Goal: Task Accomplishment & Management: Complete application form

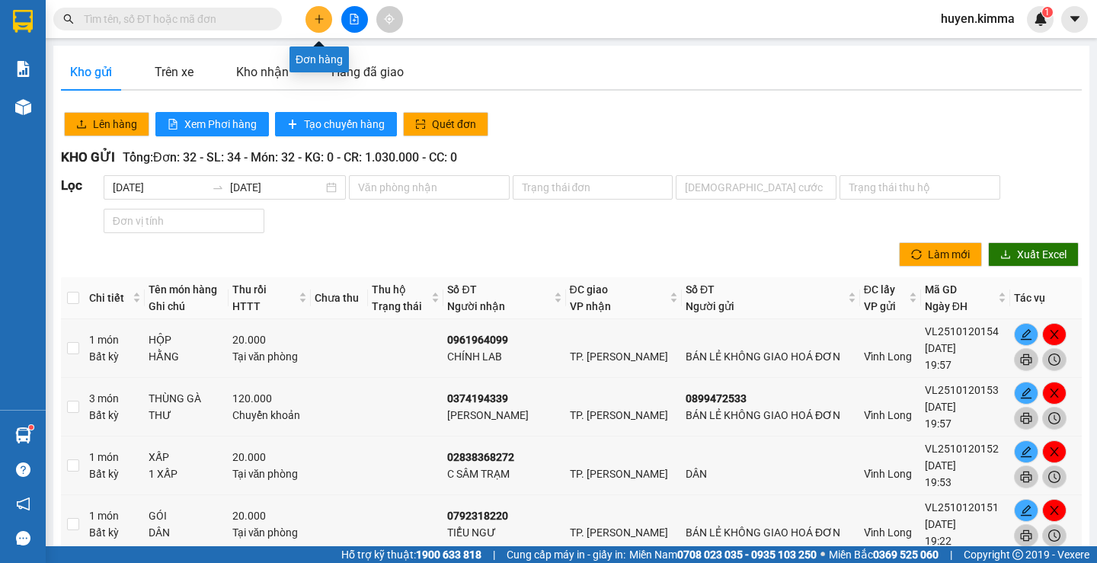
click at [320, 16] on icon "plus" at bounding box center [319, 19] width 11 height 11
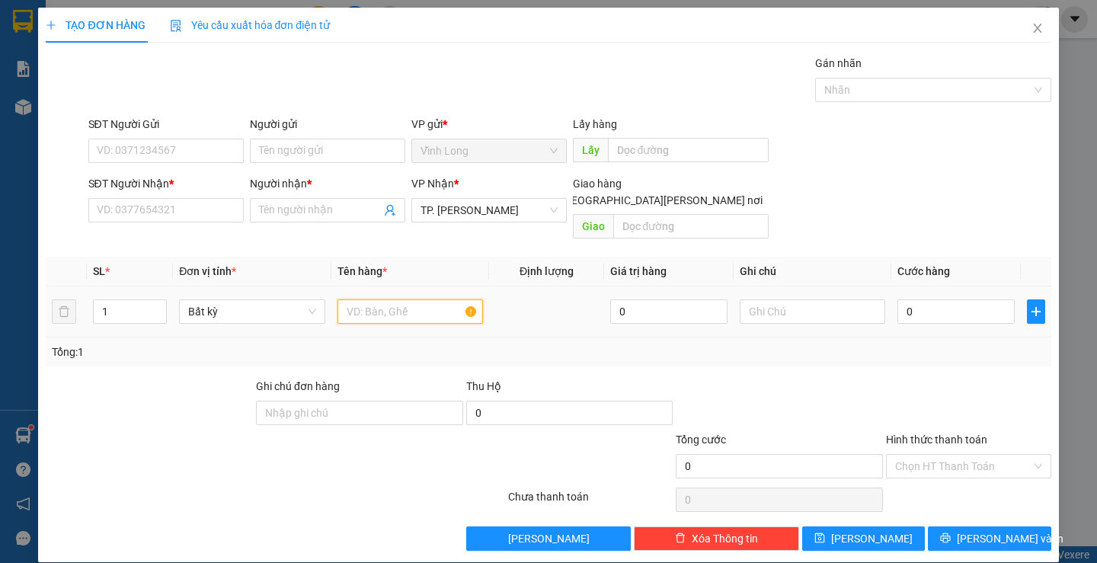
click at [422, 299] on input "text" at bounding box center [411, 311] width 146 height 24
type input "2 BAO CÁ"
type input "2"
click at [156, 306] on icon "up" at bounding box center [158, 307] width 5 height 3
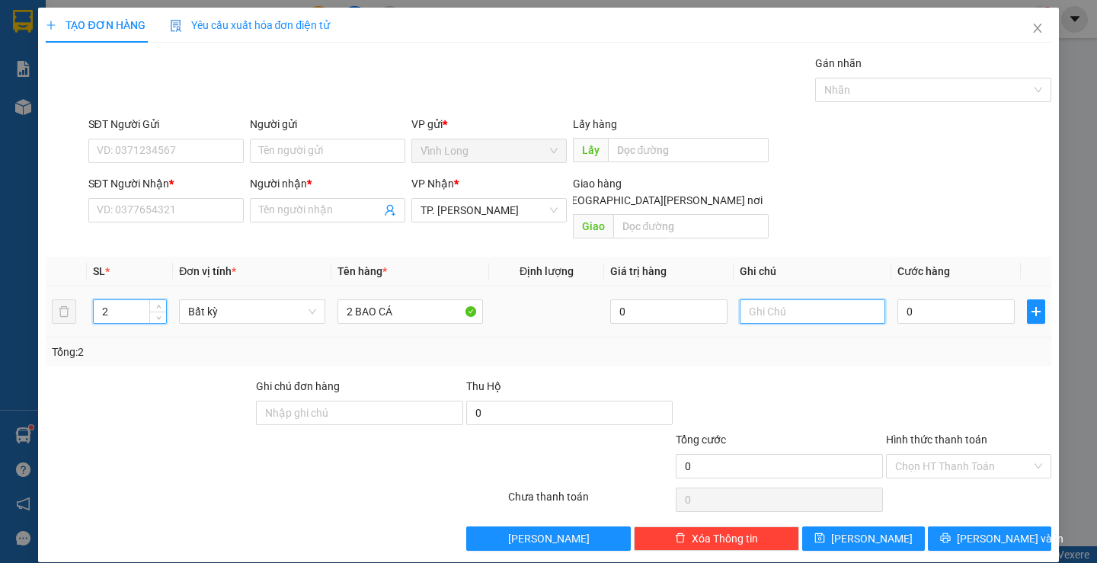
click at [773, 299] on input "text" at bounding box center [813, 311] width 146 height 24
type input "H"
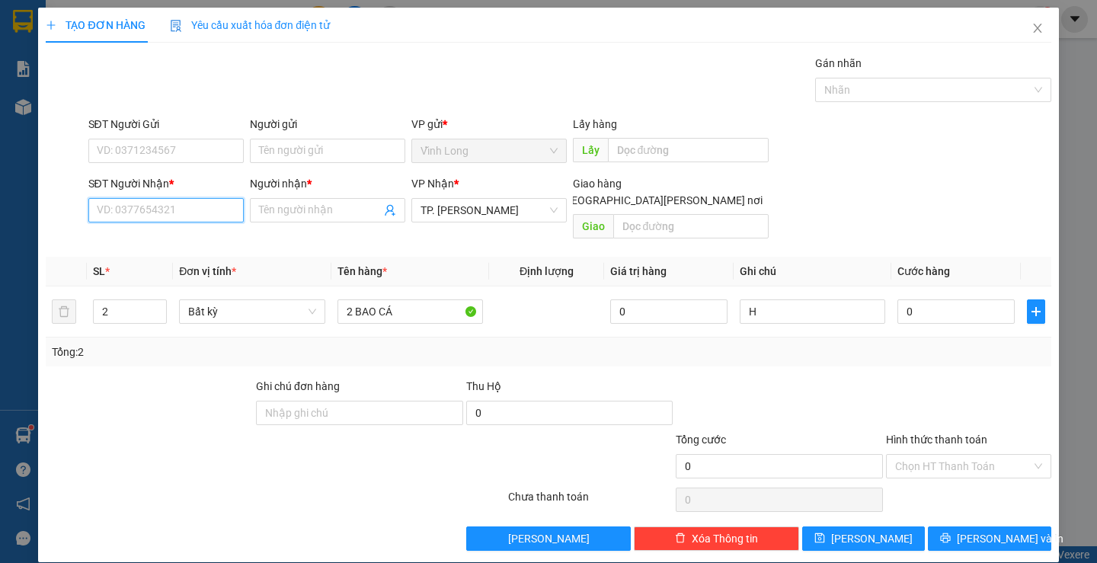
click at [179, 210] on input "SĐT Người Nhận *" at bounding box center [165, 210] width 155 height 24
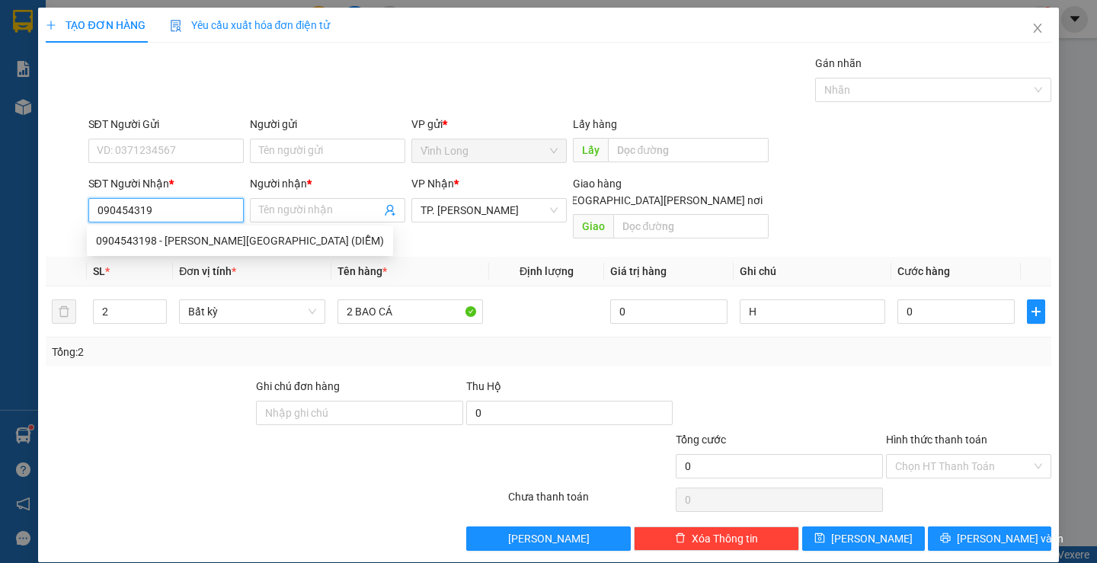
type input "0904543198"
click at [212, 238] on div "0904543198 - [PERSON_NAME][GEOGRAPHIC_DATA] (DIỄM)" at bounding box center [240, 240] width 288 height 17
type input "[PERSON_NAME] (DIỄM)"
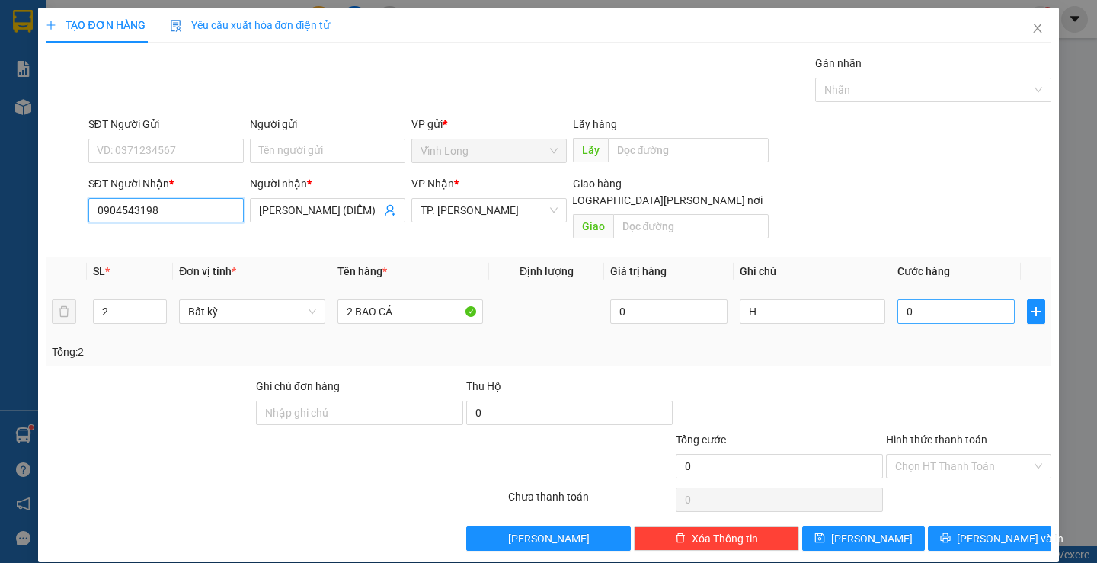
type input "0904543198"
click at [967, 299] on input "0" at bounding box center [955, 311] width 117 height 24
type input "1"
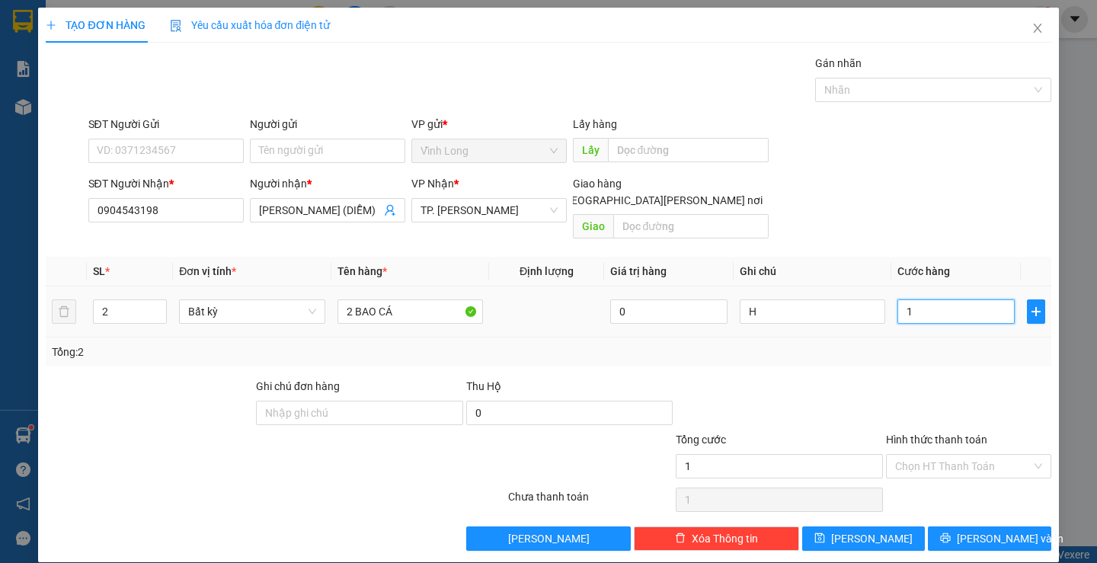
type input "16"
type input "160"
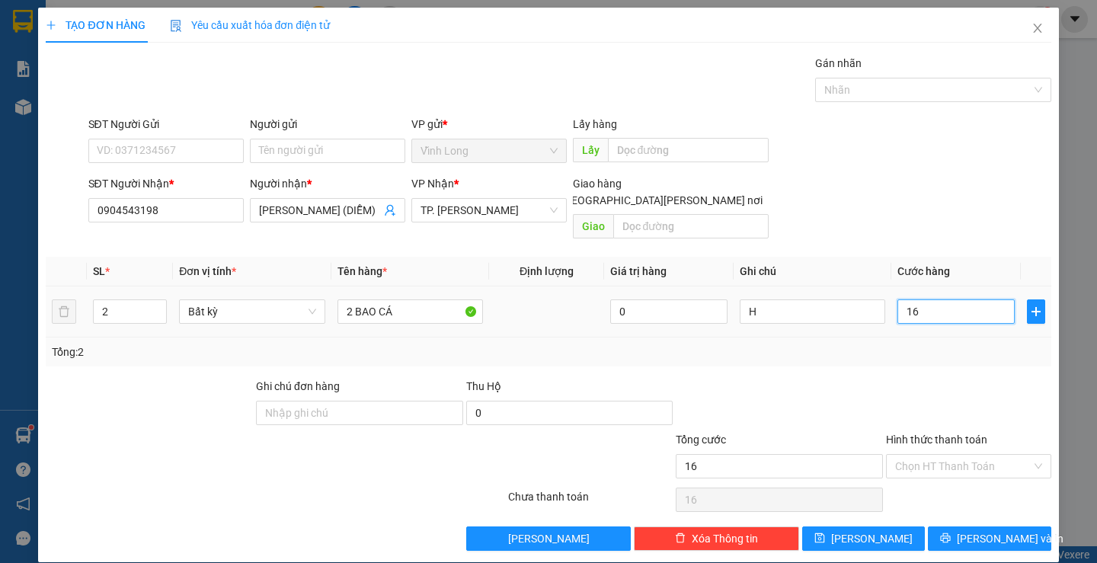
type input "160"
type input "160.000"
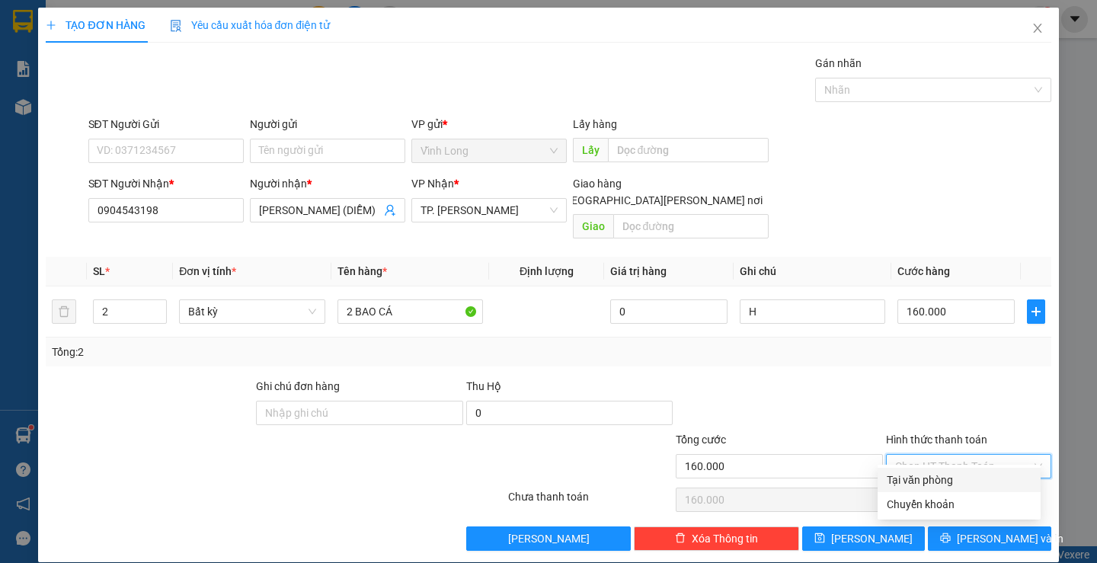
click at [955, 455] on input "Hình thức thanh toán" at bounding box center [963, 466] width 136 height 23
click at [946, 476] on div "Tại văn phòng" at bounding box center [959, 480] width 145 height 17
type input "0"
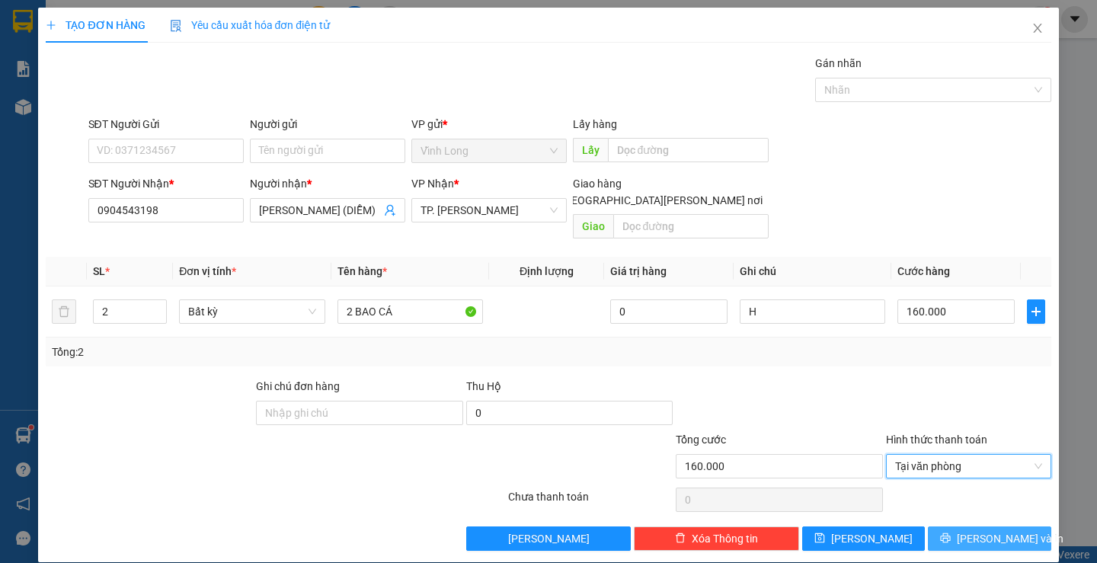
click at [974, 530] on span "[PERSON_NAME] và In" at bounding box center [1010, 538] width 107 height 17
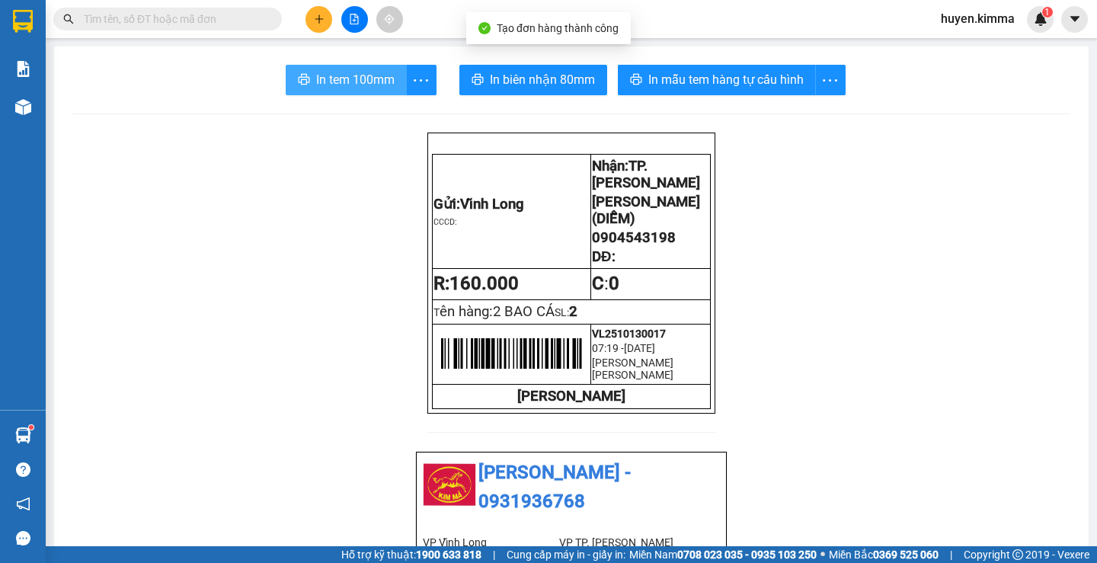
click at [334, 70] on span "In tem 100mm" at bounding box center [355, 79] width 78 height 19
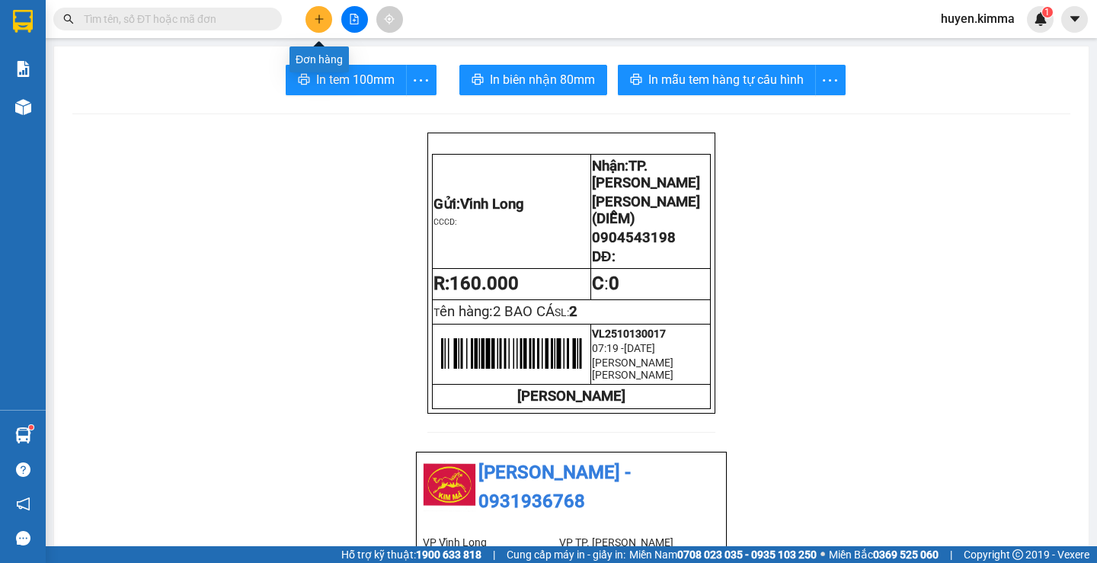
click at [322, 20] on icon "plus" at bounding box center [319, 19] width 11 height 11
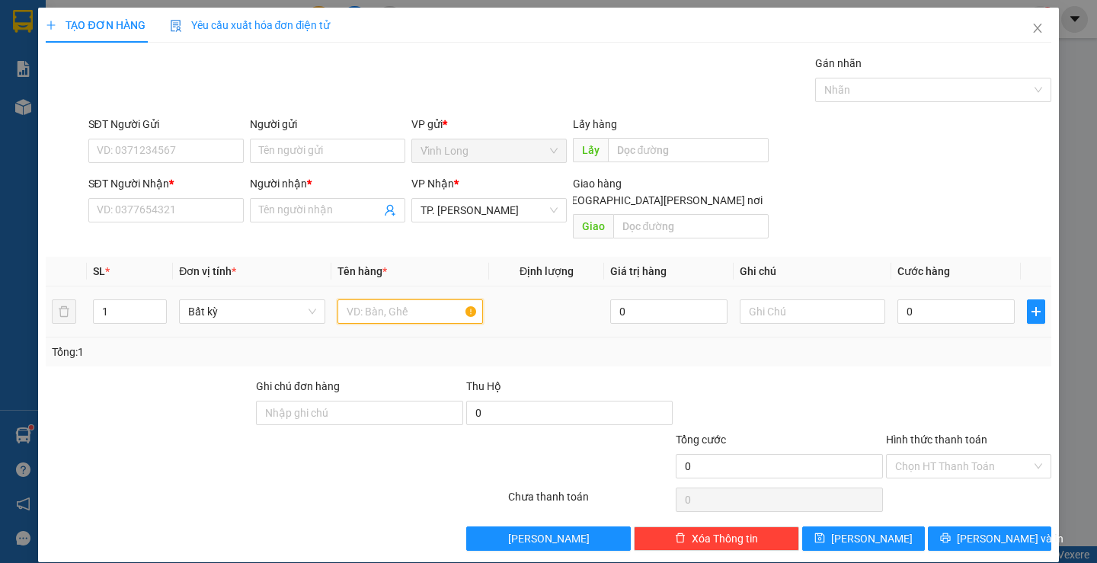
click at [398, 299] on input "text" at bounding box center [411, 311] width 146 height 24
type input "THÙNG"
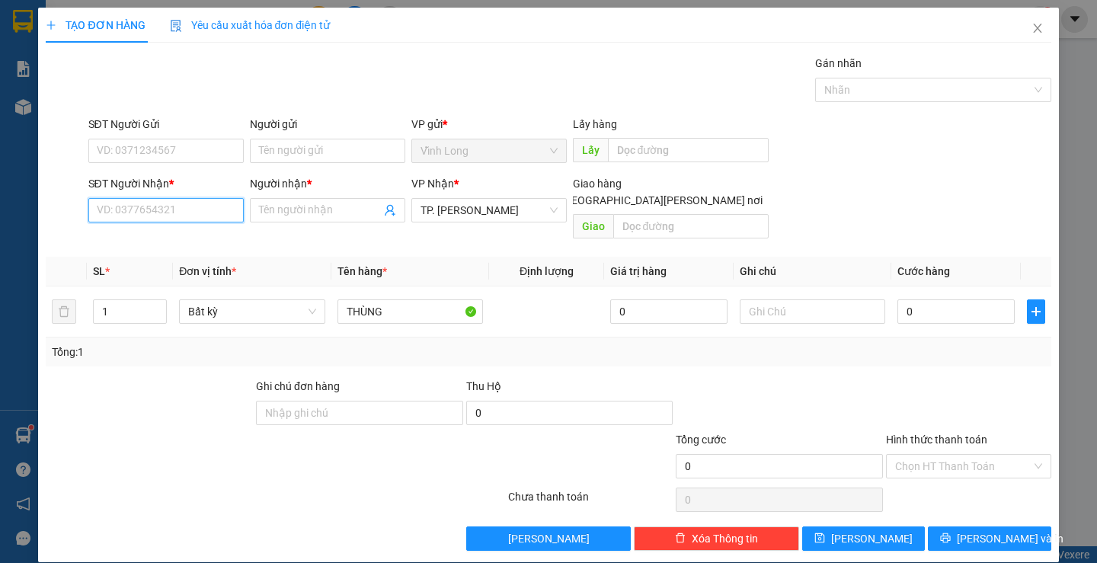
click at [185, 217] on input "SĐT Người Nhận *" at bounding box center [165, 210] width 155 height 24
type input "0908878365"
click at [184, 238] on div "0908878365 - SƠN" at bounding box center [164, 240] width 136 height 17
type input "SƠN"
type input "0908878365"
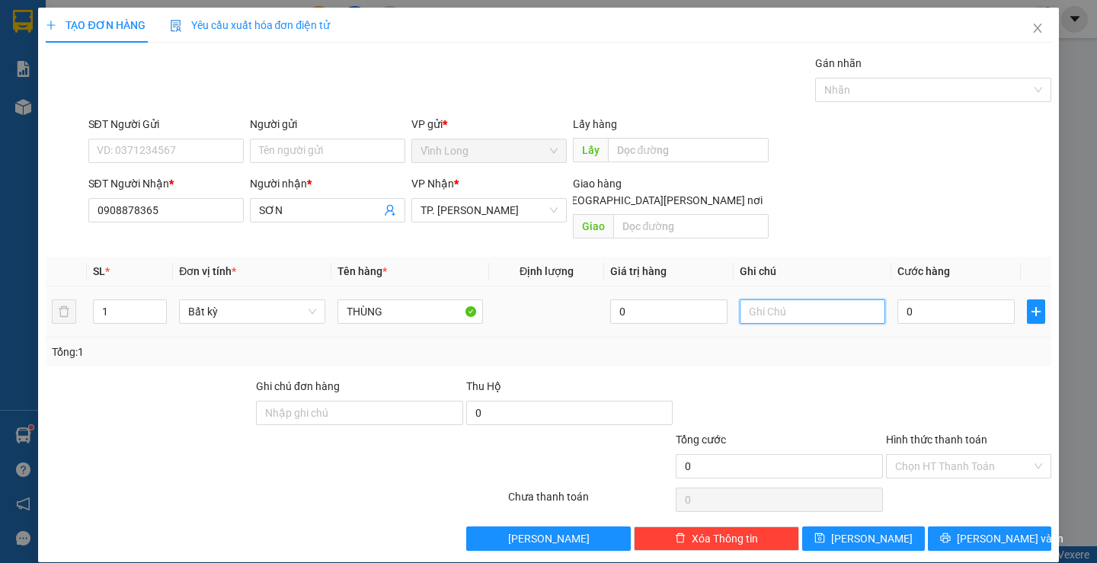
click at [784, 304] on input "text" at bounding box center [813, 311] width 146 height 24
type input "H"
click at [939, 299] on input "0" at bounding box center [955, 311] width 117 height 24
type input "3"
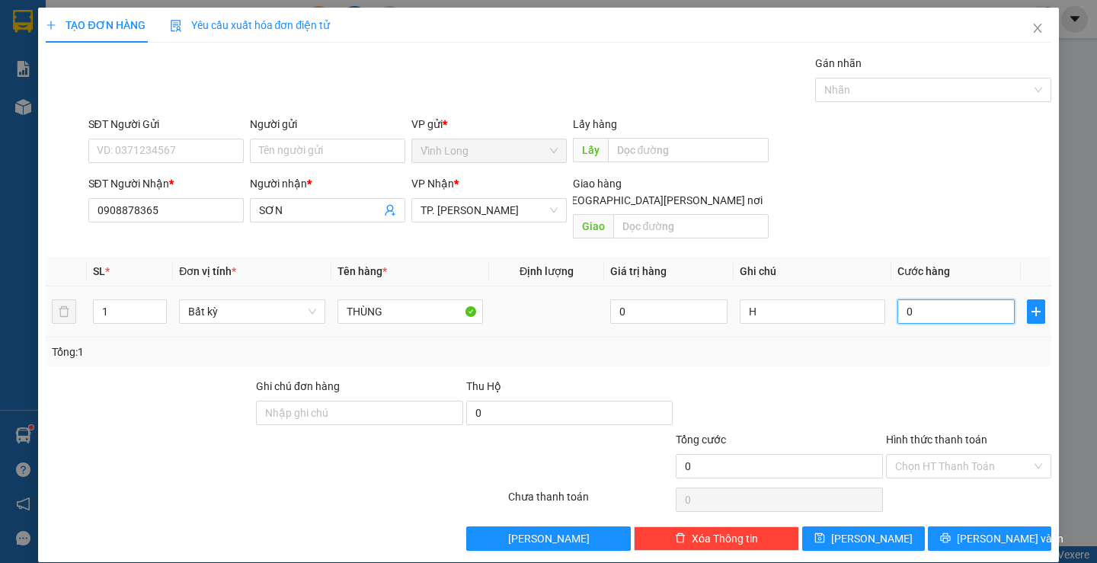
type input "3"
type input "30"
type input "30.000"
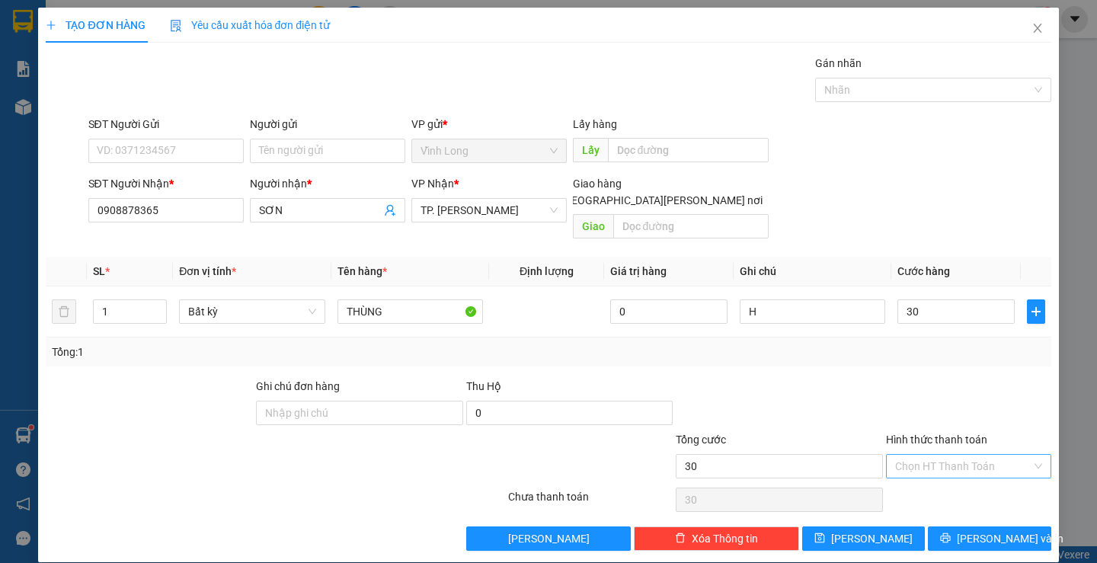
type input "30.000"
click at [947, 455] on input "Hình thức thanh toán" at bounding box center [963, 466] width 136 height 23
click at [939, 478] on div "Tại văn phòng" at bounding box center [959, 480] width 145 height 17
type input "0"
click at [965, 526] on button "[PERSON_NAME] và In" at bounding box center [989, 538] width 123 height 24
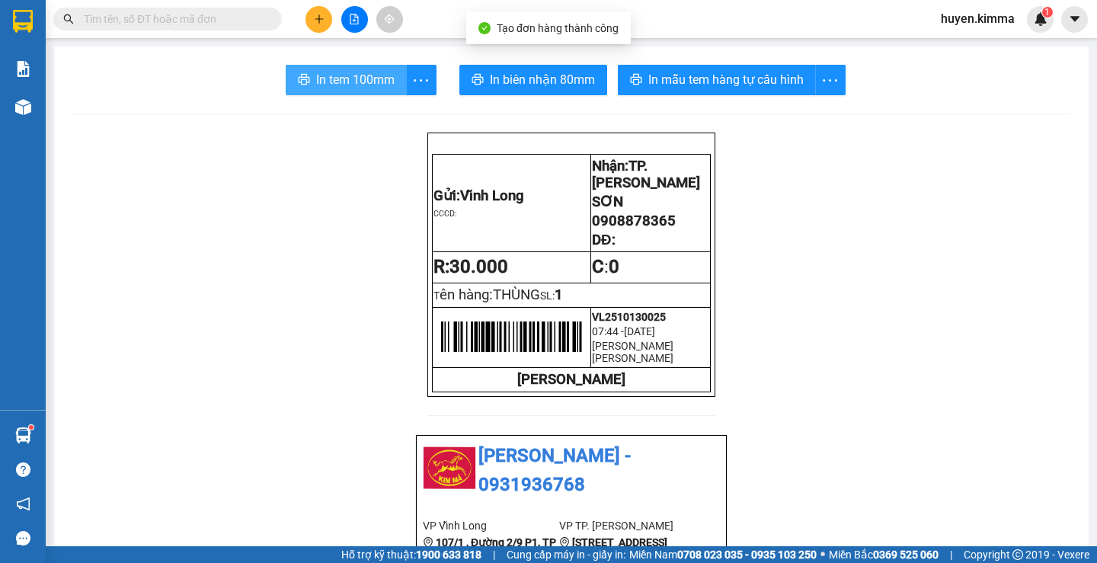
click at [344, 72] on span "In tem 100mm" at bounding box center [355, 79] width 78 height 19
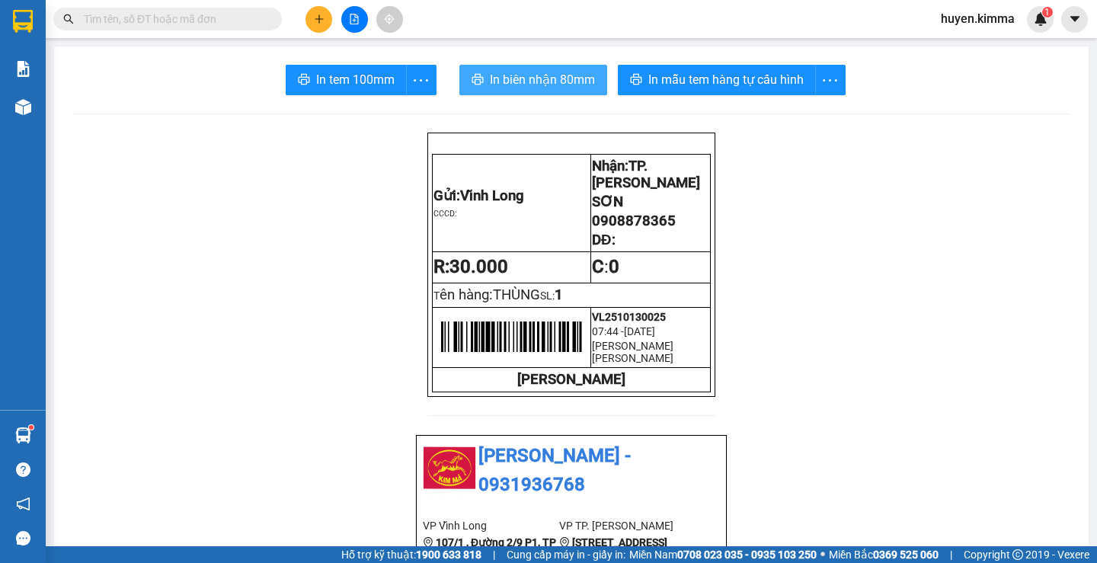
click at [546, 79] on span "In biên nhận 80mm" at bounding box center [542, 79] width 105 height 19
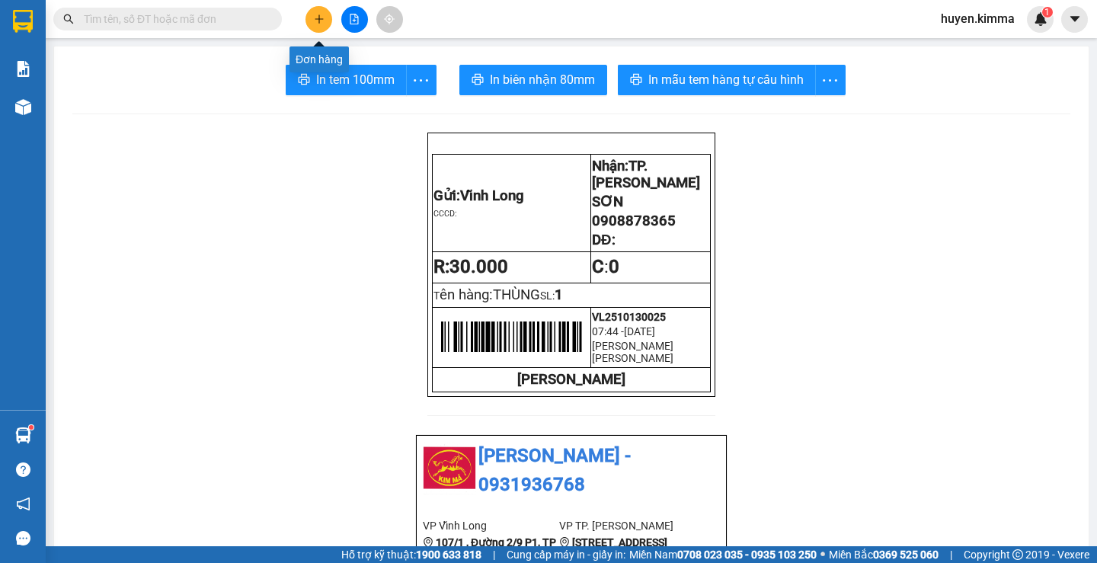
click at [320, 16] on icon "plus" at bounding box center [319, 19] width 11 height 11
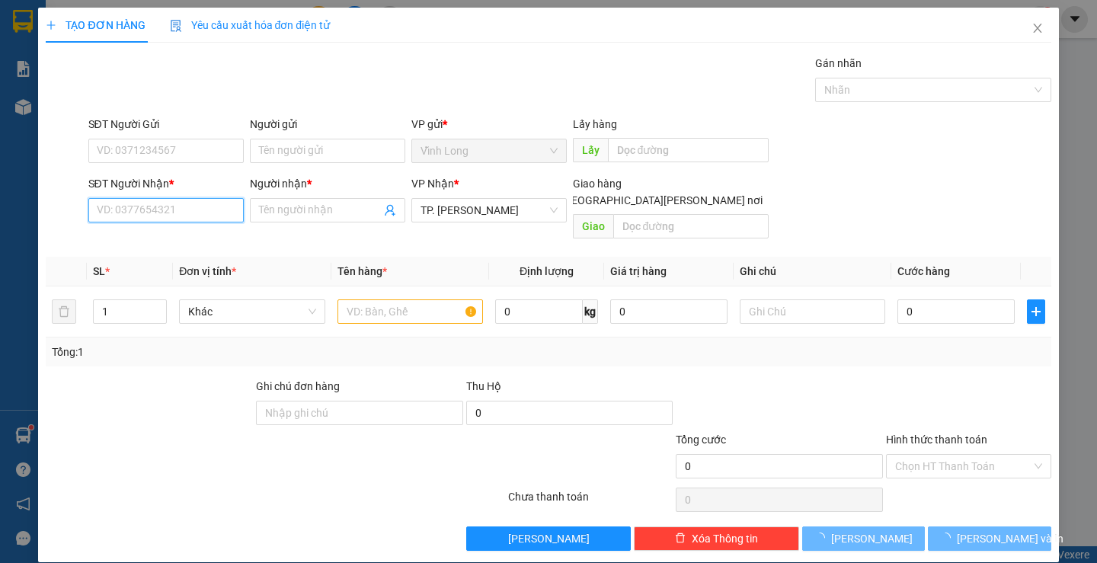
click at [183, 213] on input "SĐT Người Nhận *" at bounding box center [165, 210] width 155 height 24
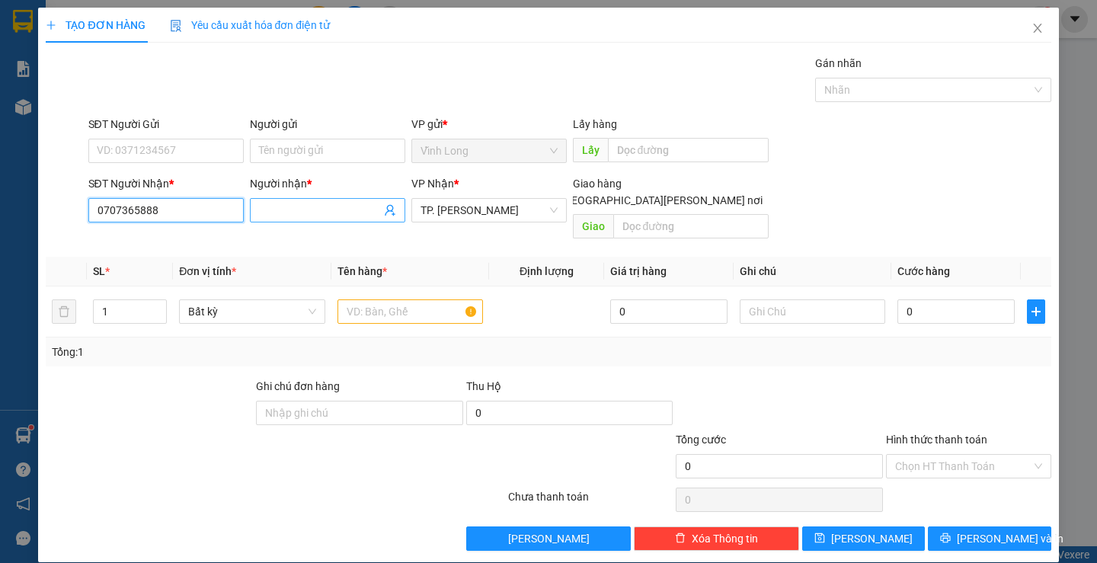
type input "0707365888"
click at [335, 214] on input "Người nhận *" at bounding box center [320, 210] width 122 height 17
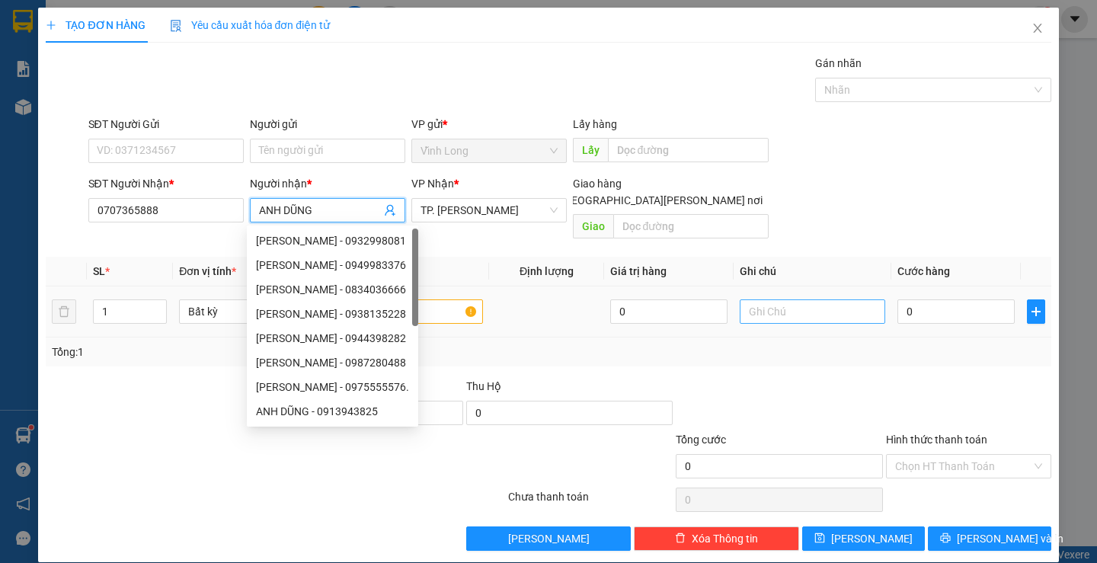
type input "ANH DŨNG"
click at [806, 299] on input "text" at bounding box center [813, 311] width 146 height 24
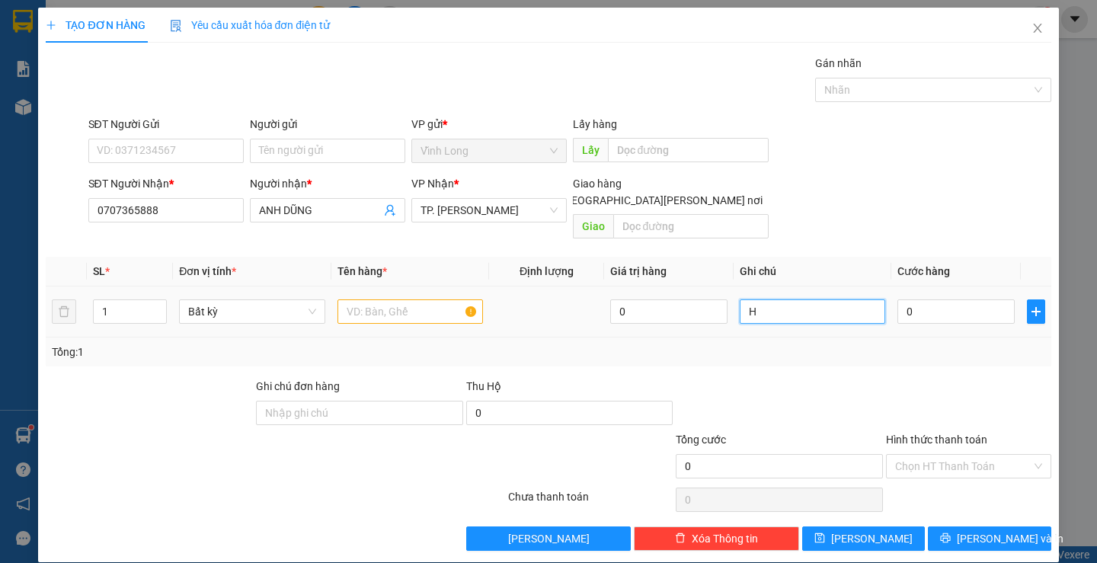
type input "H"
click at [427, 299] on input "text" at bounding box center [411, 311] width 146 height 24
type input "MÁY"
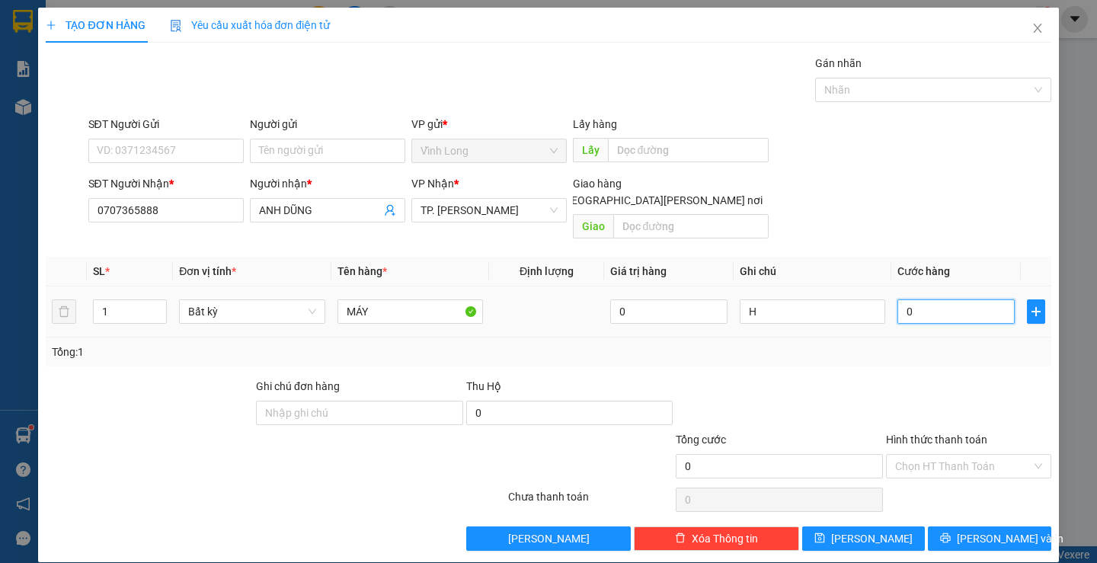
click at [944, 303] on input "0" at bounding box center [955, 311] width 117 height 24
type input "2"
type input "25"
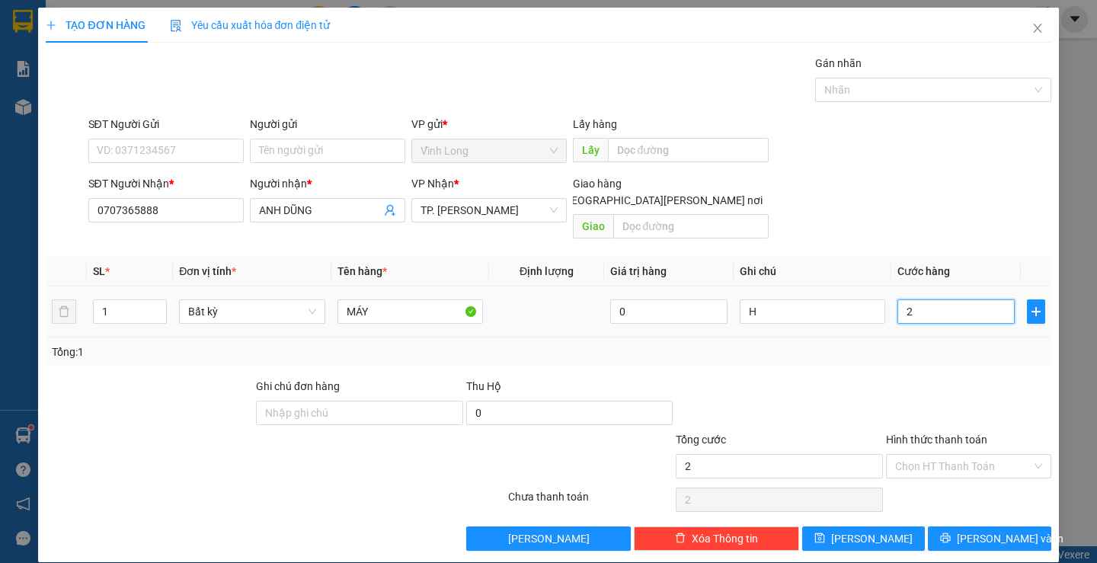
type input "25"
type input "250"
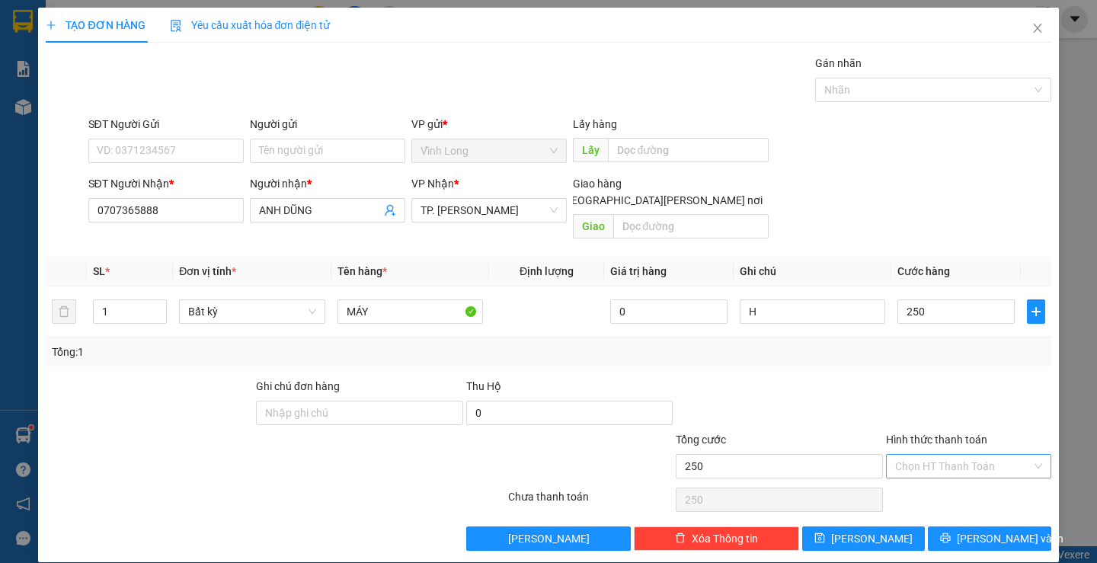
type input "250.000"
drag, startPoint x: 945, startPoint y: 447, endPoint x: 955, endPoint y: 482, distance: 36.4
click at [949, 455] on input "Hình thức thanh toán" at bounding box center [963, 466] width 136 height 23
click at [955, 485] on div "Tại văn phòng" at bounding box center [959, 480] width 145 height 17
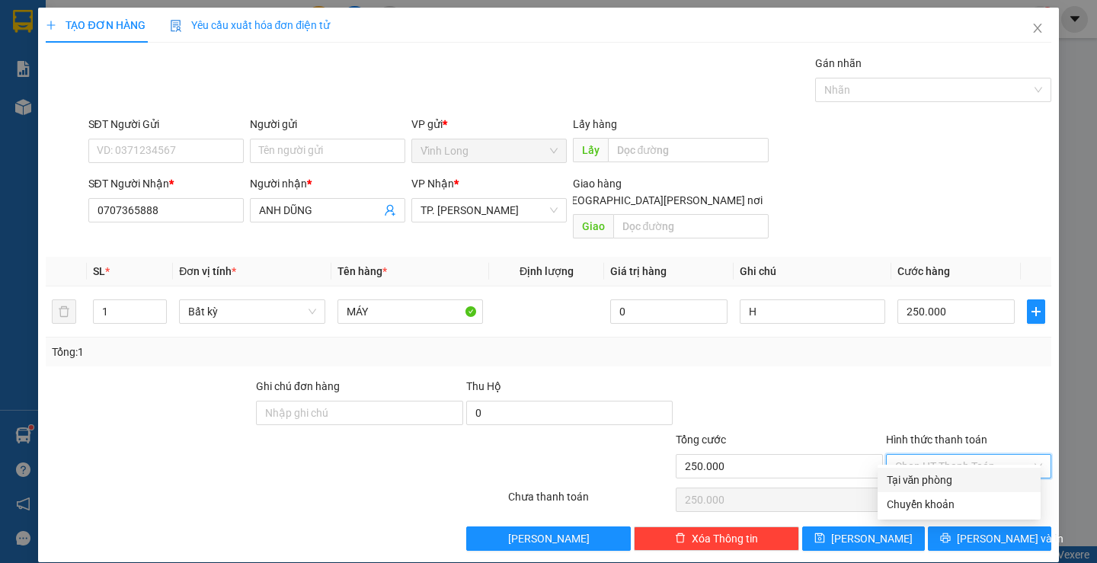
type input "0"
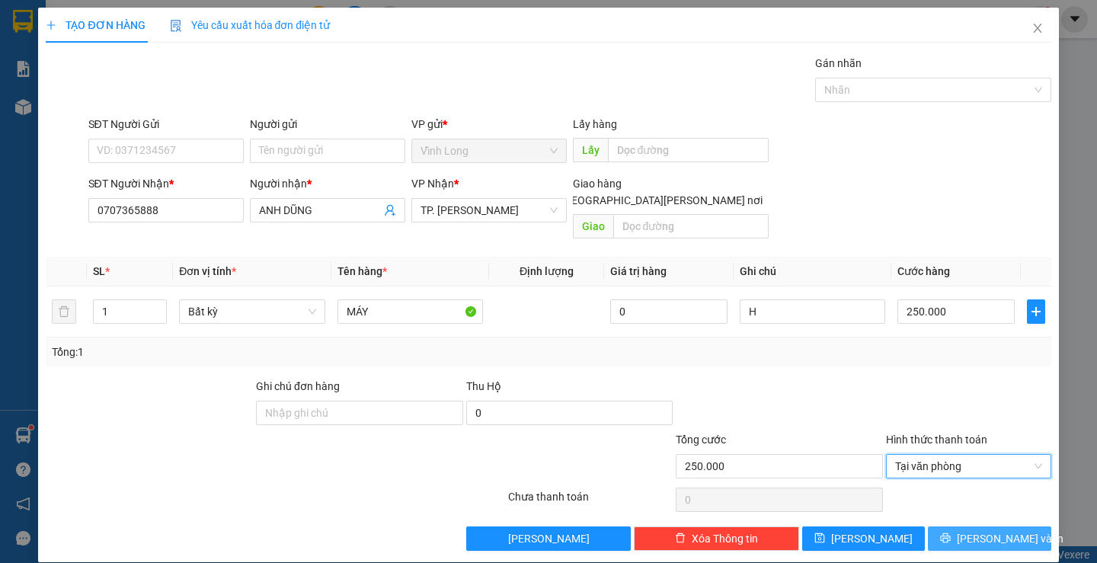
click at [971, 530] on span "[PERSON_NAME] và In" at bounding box center [1010, 538] width 107 height 17
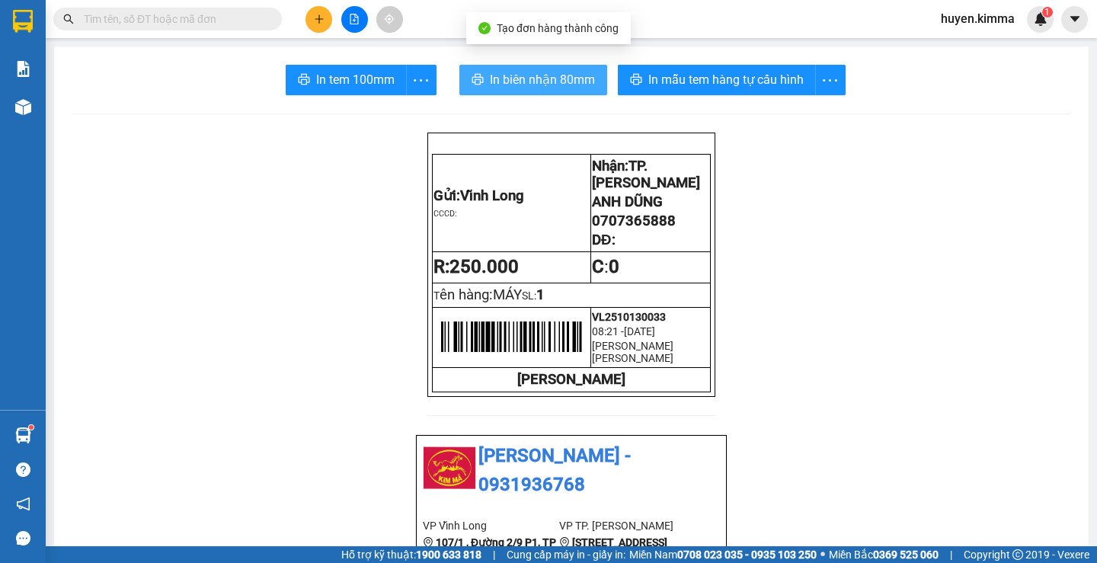
click at [494, 72] on span "In biên nhận 80mm" at bounding box center [542, 79] width 105 height 19
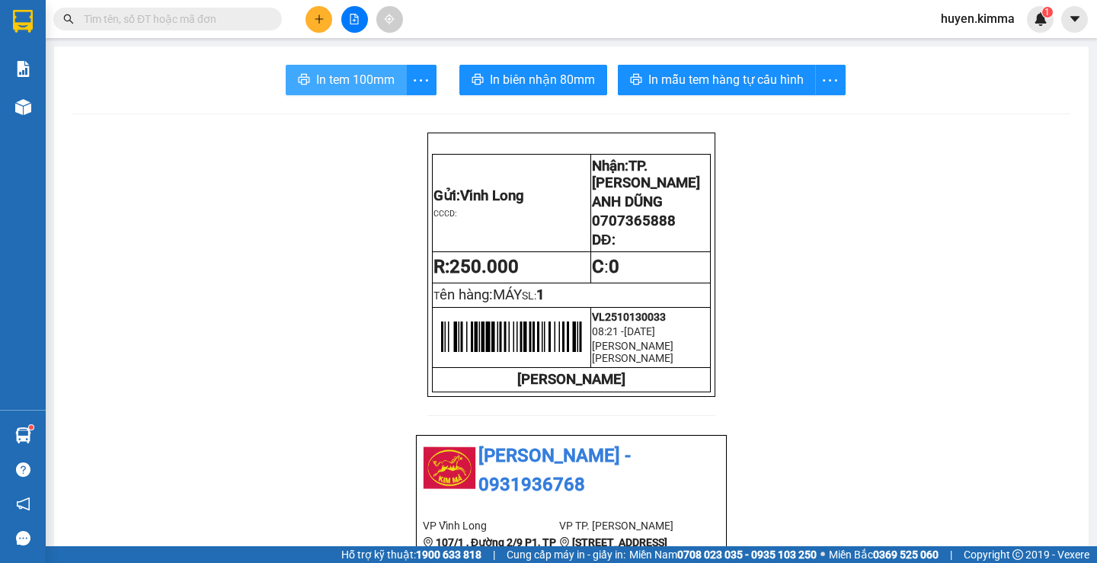
click at [341, 73] on span "In tem 100mm" at bounding box center [355, 79] width 78 height 19
click at [258, 21] on input "text" at bounding box center [174, 19] width 180 height 17
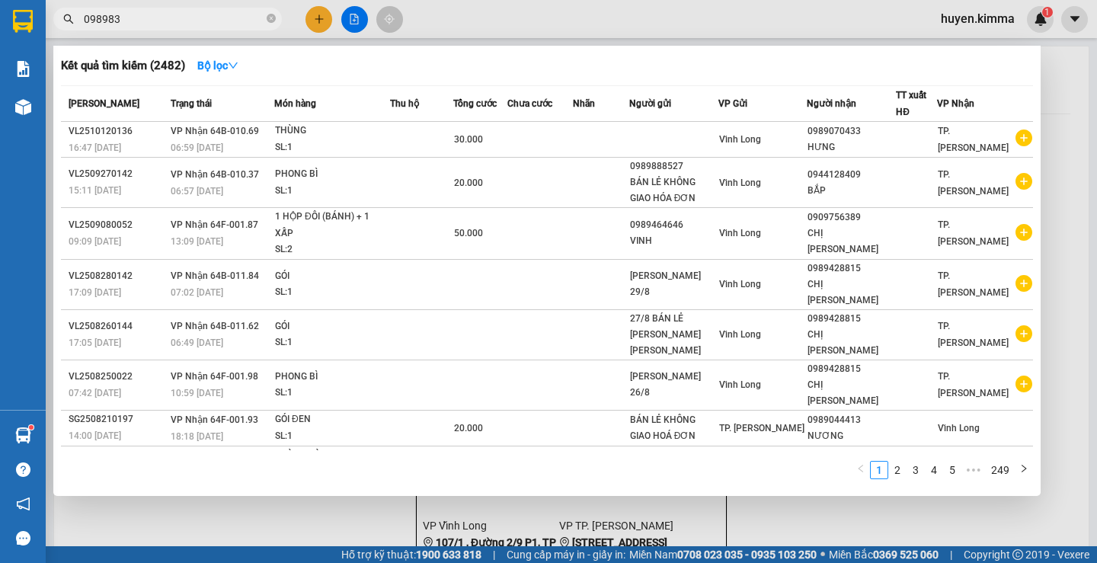
type input "0989830"
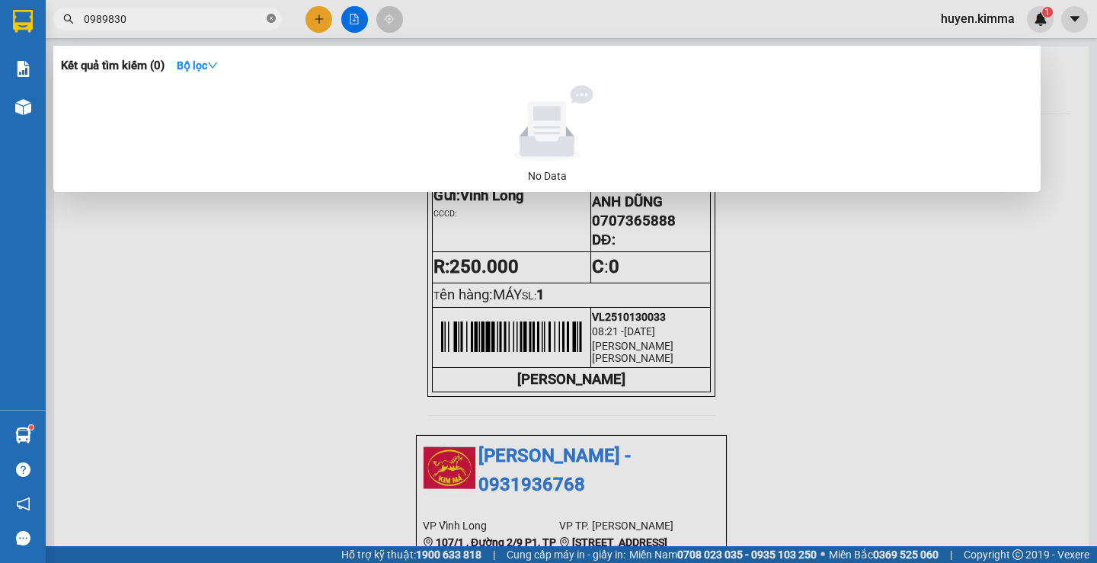
click at [267, 14] on icon "close-circle" at bounding box center [271, 18] width 9 height 9
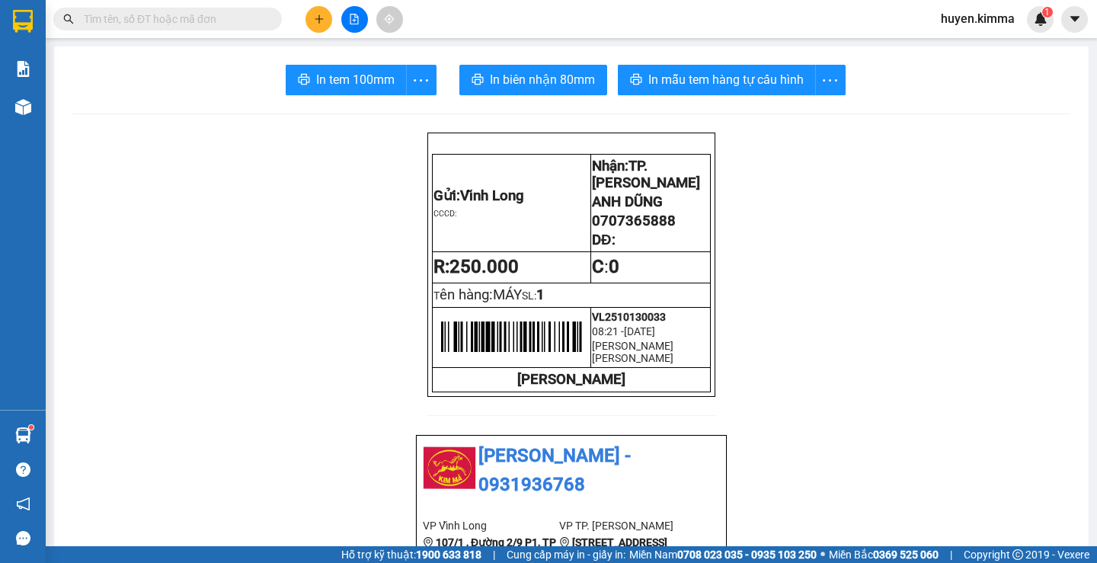
click at [236, 18] on input "text" at bounding box center [174, 19] width 180 height 17
click at [217, 14] on input "text" at bounding box center [174, 19] width 180 height 17
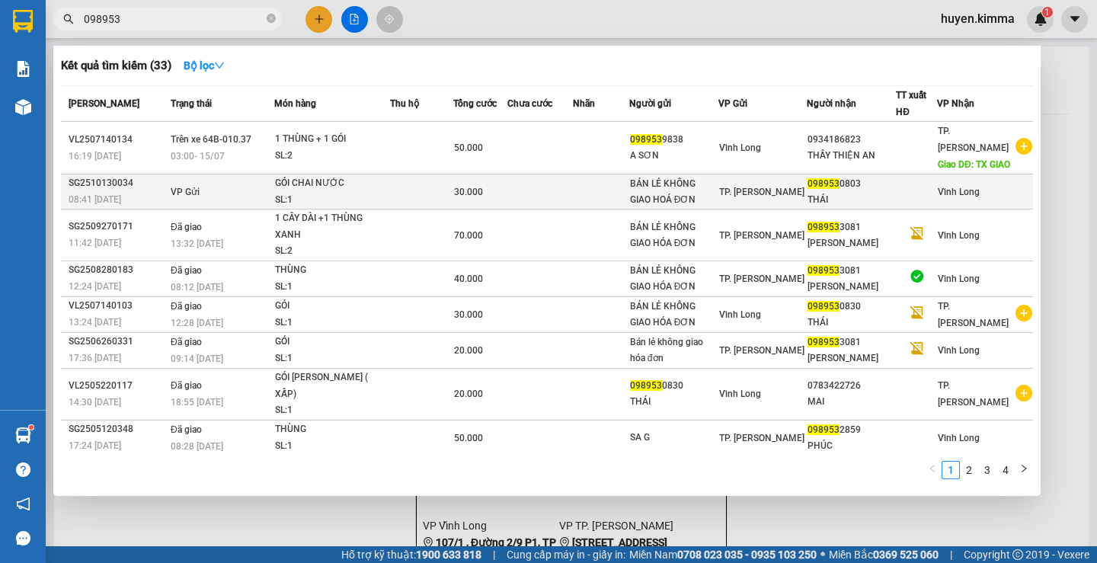
type input "098953"
click at [140, 208] on div "08:41 [DATE]" at bounding box center [118, 199] width 98 height 17
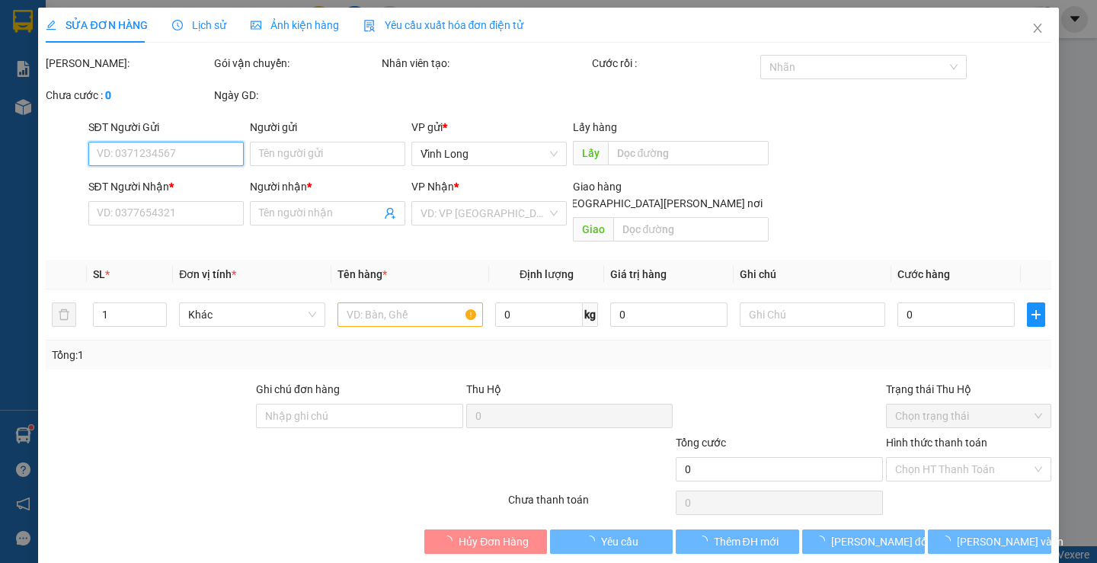
type input "BÁN LẺ KHÔNG GIAO HOÁ ĐƠN"
type input "0989530803"
type input "THÁI"
type input "30.000"
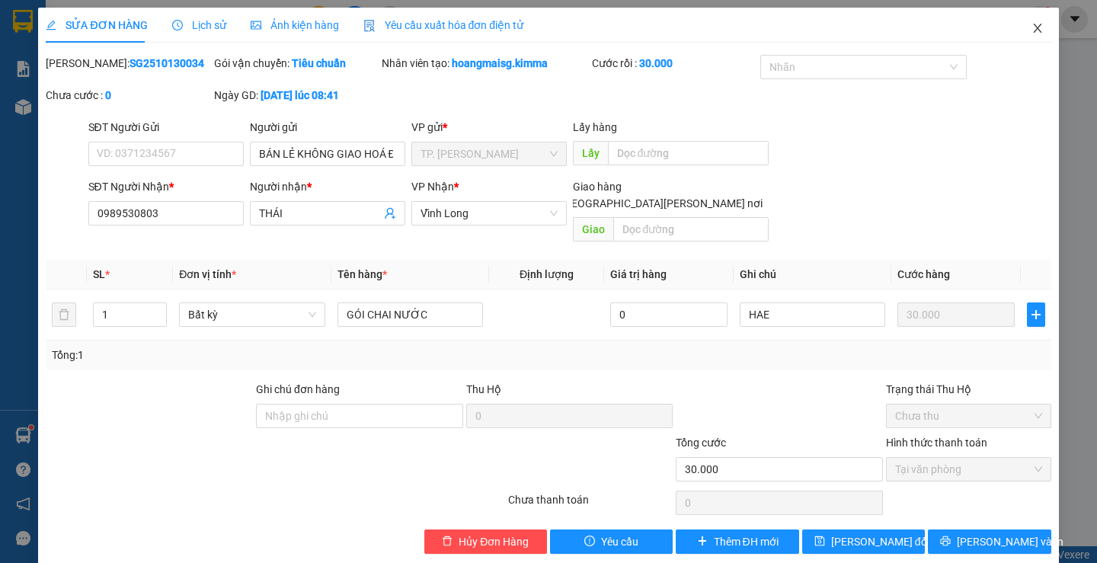
click at [1032, 26] on icon "close" at bounding box center [1038, 28] width 12 height 12
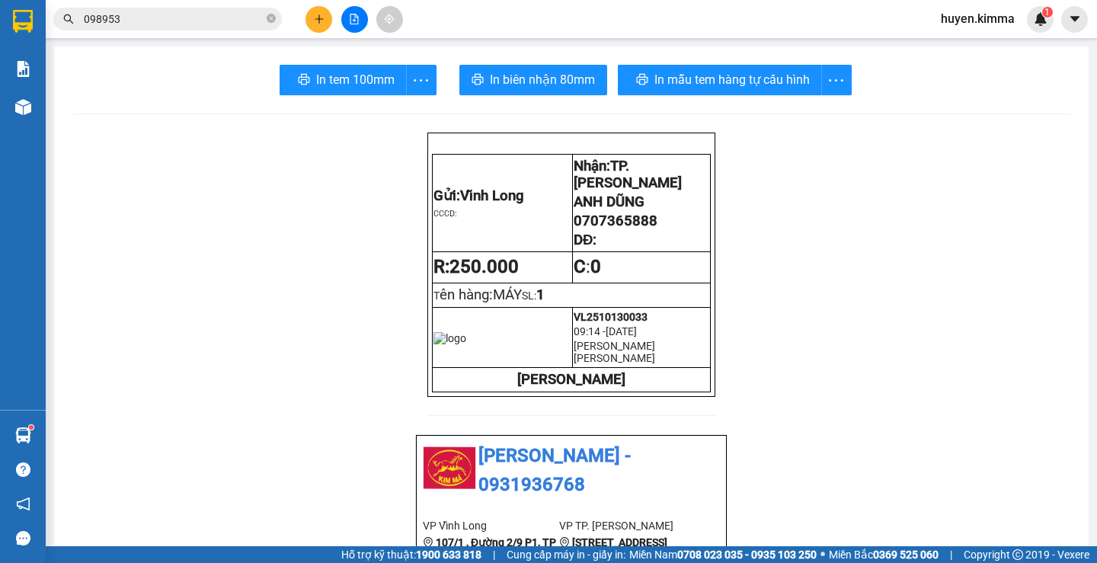
click at [312, 22] on button at bounding box center [319, 19] width 27 height 27
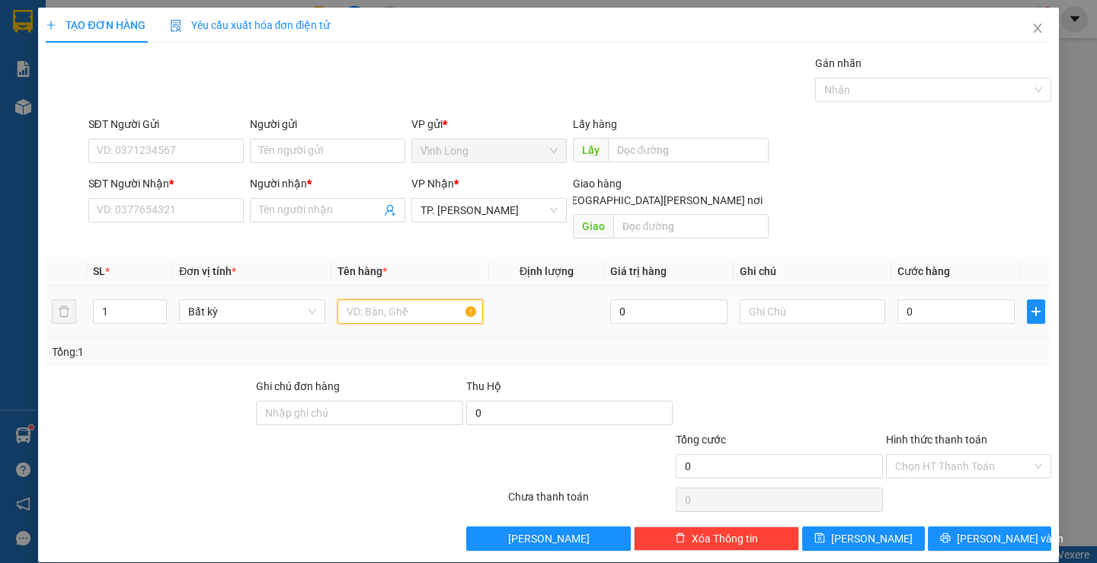
click at [370, 299] on input "text" at bounding box center [411, 311] width 146 height 24
type input "TH"
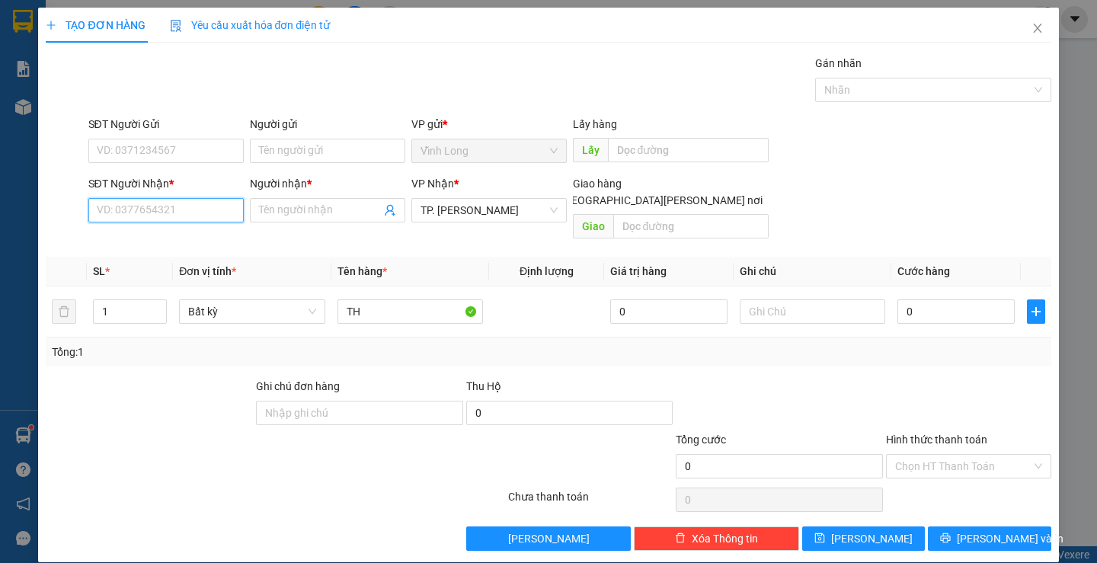
click at [178, 219] on input "SĐT Người Nhận *" at bounding box center [165, 210] width 155 height 24
type input "0904115769"
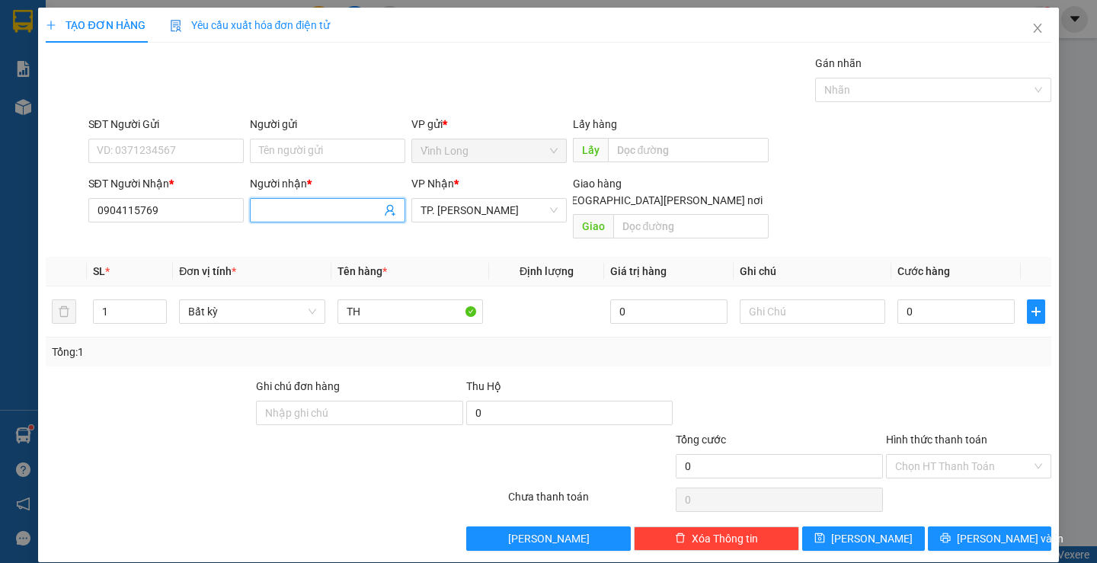
click at [339, 217] on input "Người nhận *" at bounding box center [320, 210] width 122 height 17
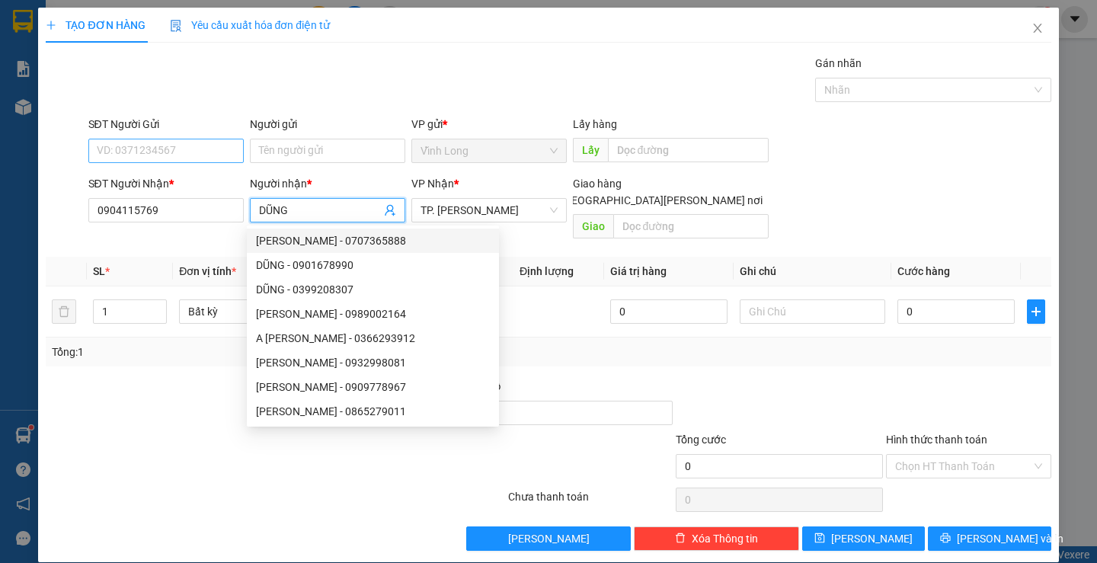
type input "DŨNG"
click at [206, 152] on input "SĐT Người Gửi" at bounding box center [165, 151] width 155 height 24
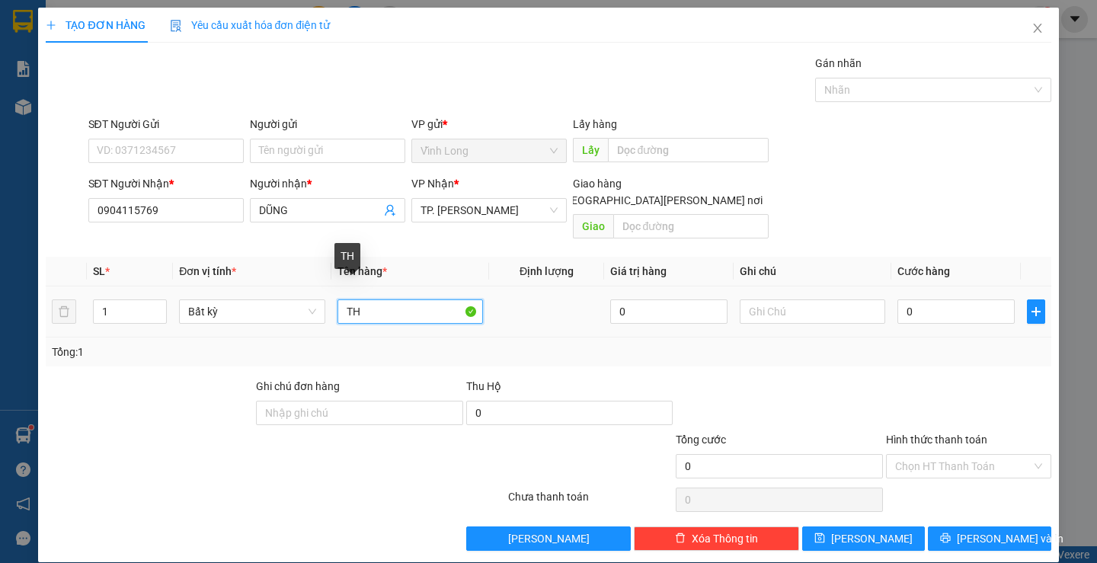
click at [379, 299] on input "TH" at bounding box center [411, 311] width 146 height 24
type input "THÙNG MUS"
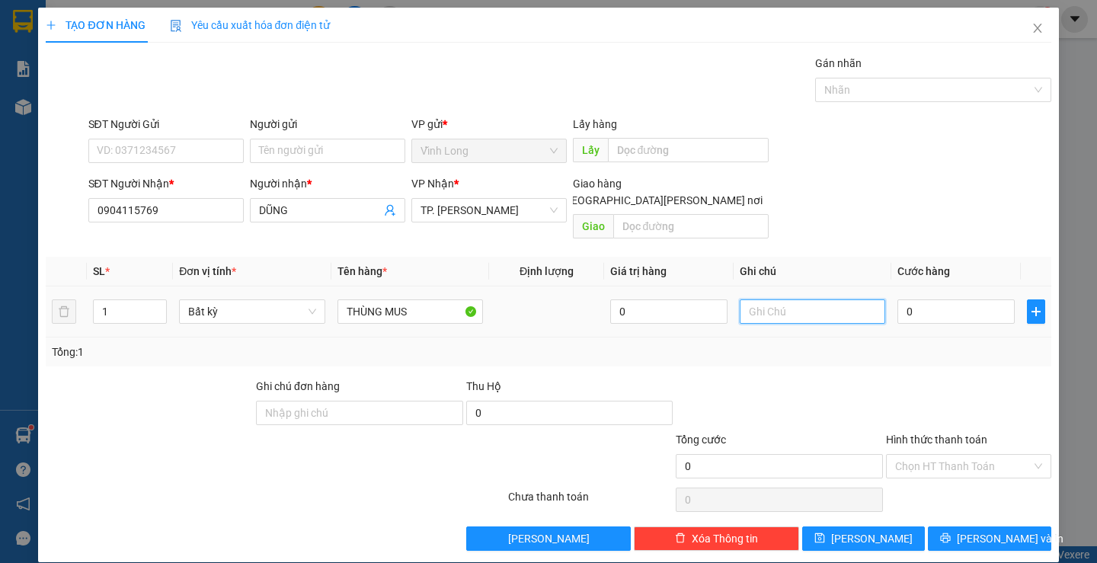
click at [796, 299] on input "text" at bounding box center [813, 311] width 146 height 24
type input "H"
click at [949, 299] on input "0" at bounding box center [955, 311] width 117 height 24
type input "5"
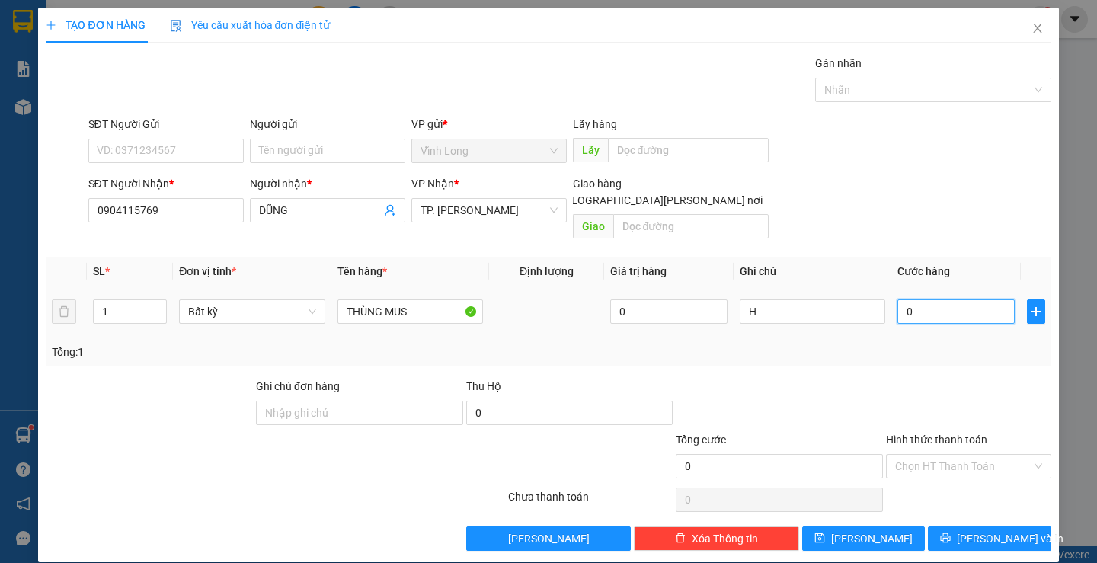
type input "5"
type input "50"
type input "50.000"
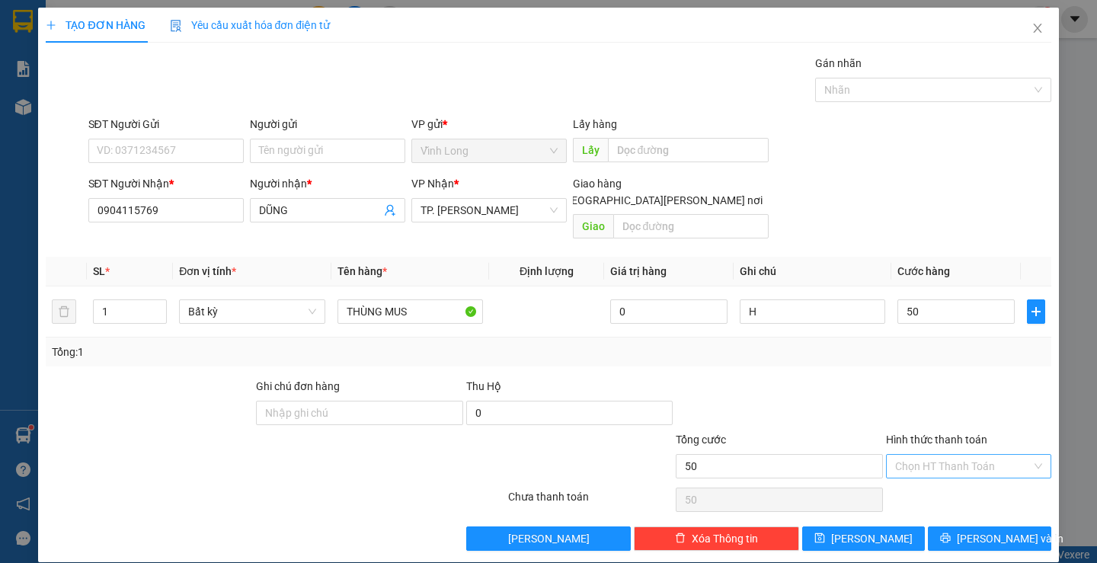
type input "50.000"
click at [968, 455] on input "Hình thức thanh toán" at bounding box center [963, 466] width 136 height 23
click at [952, 475] on div "Tại văn phòng" at bounding box center [959, 480] width 145 height 17
type input "0"
click at [996, 532] on button "[PERSON_NAME] và In" at bounding box center [989, 538] width 123 height 24
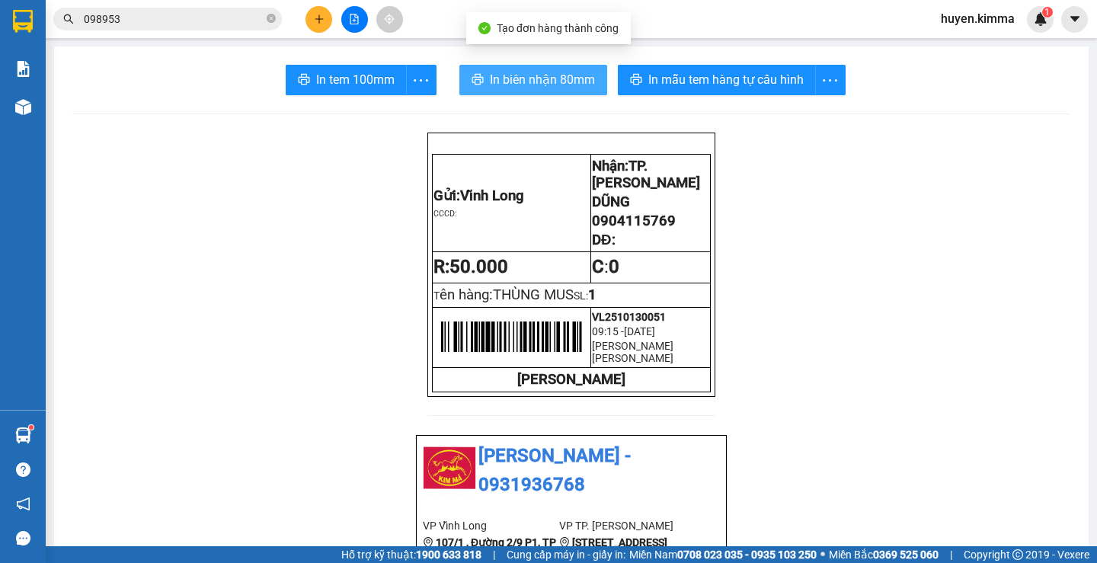
click at [501, 85] on span "In biên nhận 80mm" at bounding box center [542, 79] width 105 height 19
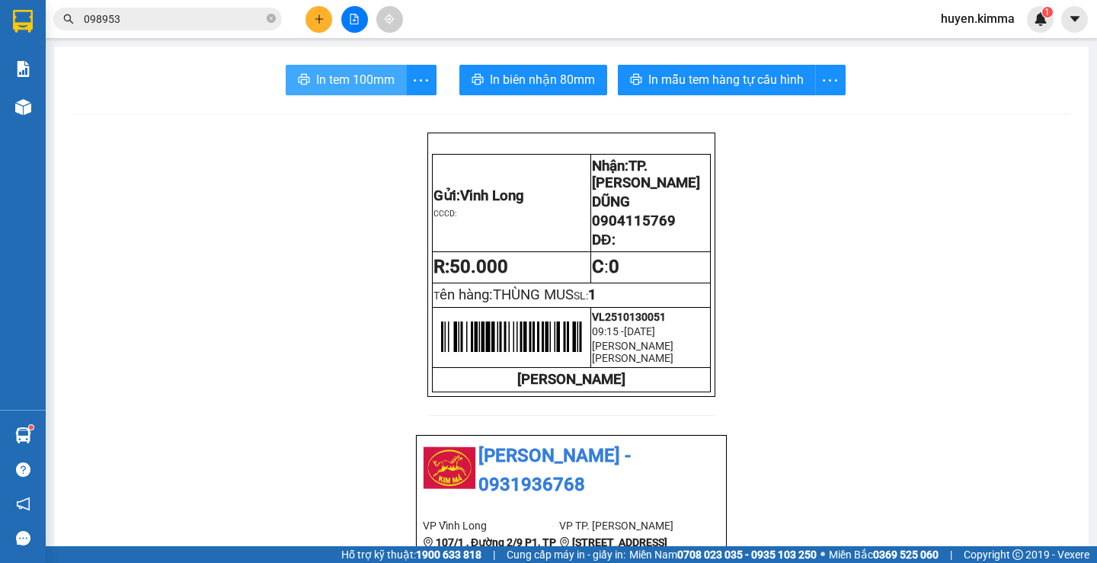
click at [353, 76] on span "In tem 100mm" at bounding box center [355, 79] width 78 height 19
click at [316, 14] on icon "plus" at bounding box center [319, 19] width 11 height 11
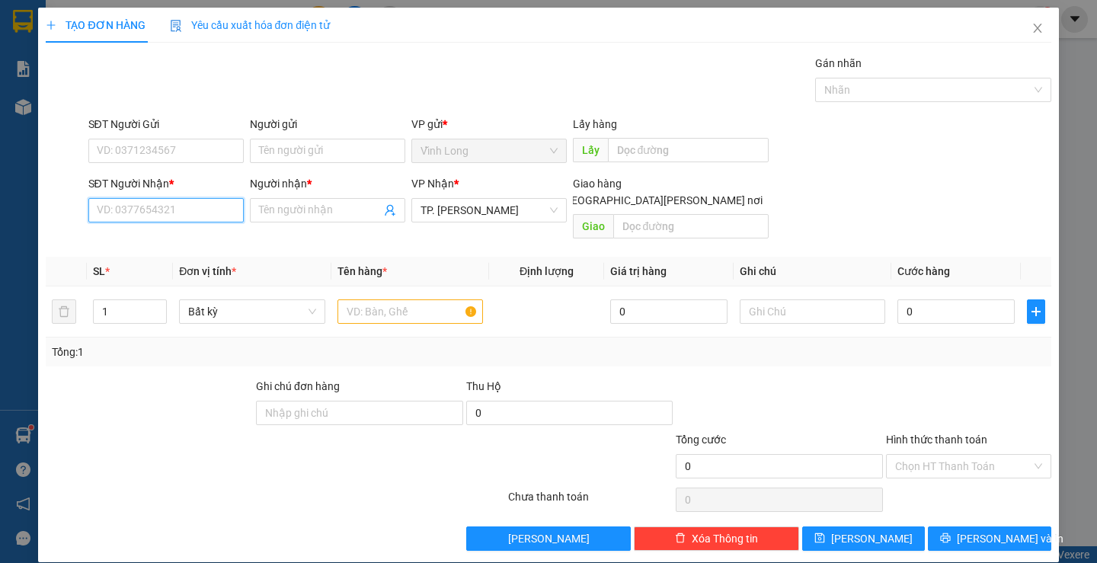
click at [115, 215] on input "SĐT Người Nhận *" at bounding box center [165, 210] width 155 height 24
type input "0937504516"
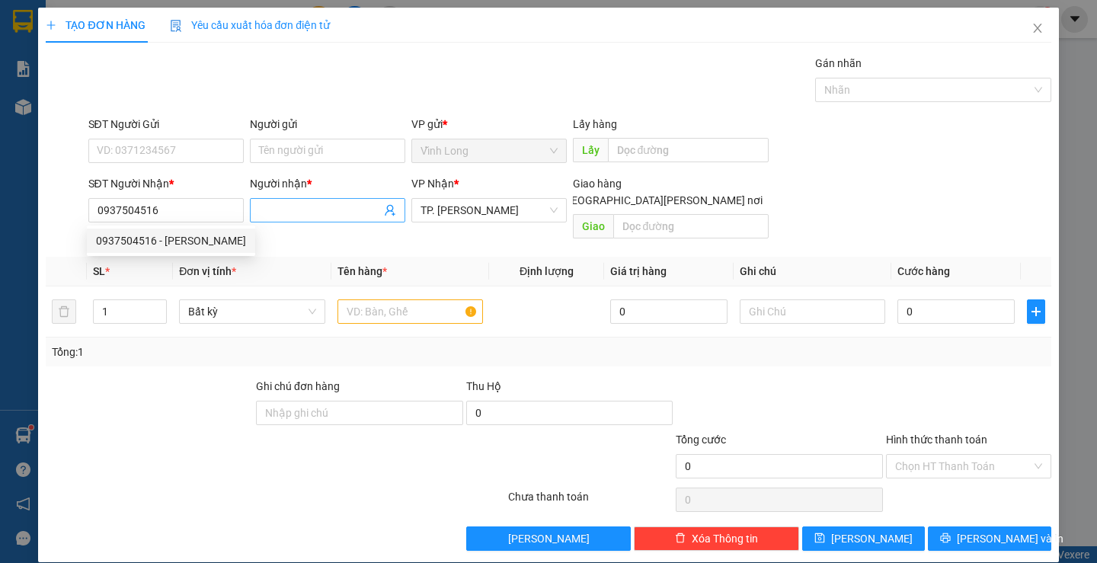
click at [322, 206] on input "Người nhận *" at bounding box center [320, 210] width 122 height 17
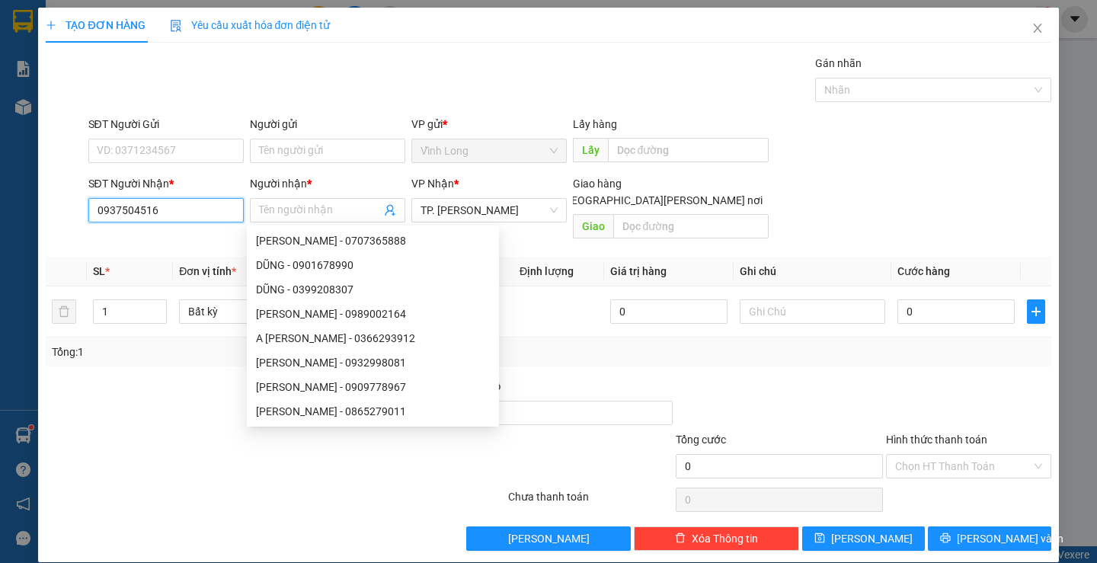
click at [173, 207] on input "0937504516" at bounding box center [165, 210] width 155 height 24
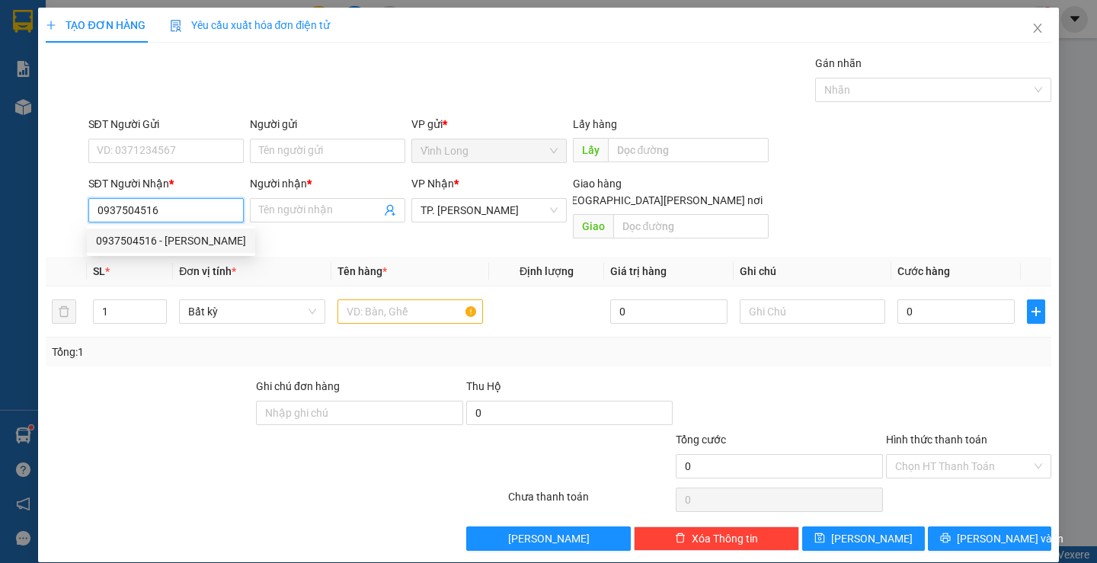
click at [167, 245] on div "0937504516 - [PERSON_NAME]" at bounding box center [171, 240] width 150 height 17
type input "HẠNH"
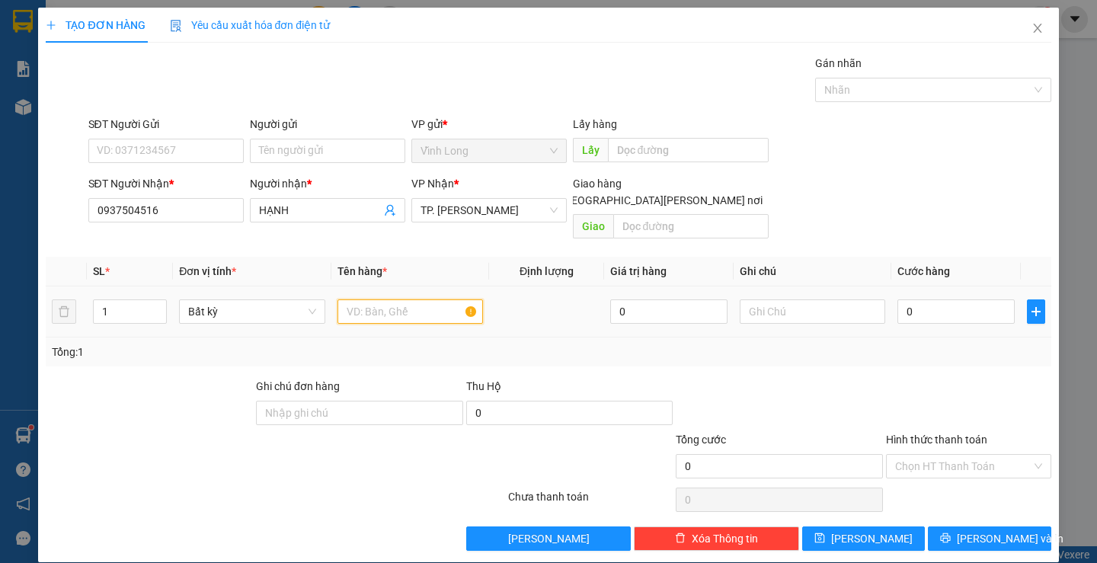
click at [386, 299] on input "text" at bounding box center [411, 311] width 146 height 24
type input "GOI"
click at [928, 299] on input "0" at bounding box center [955, 311] width 117 height 24
type input "3"
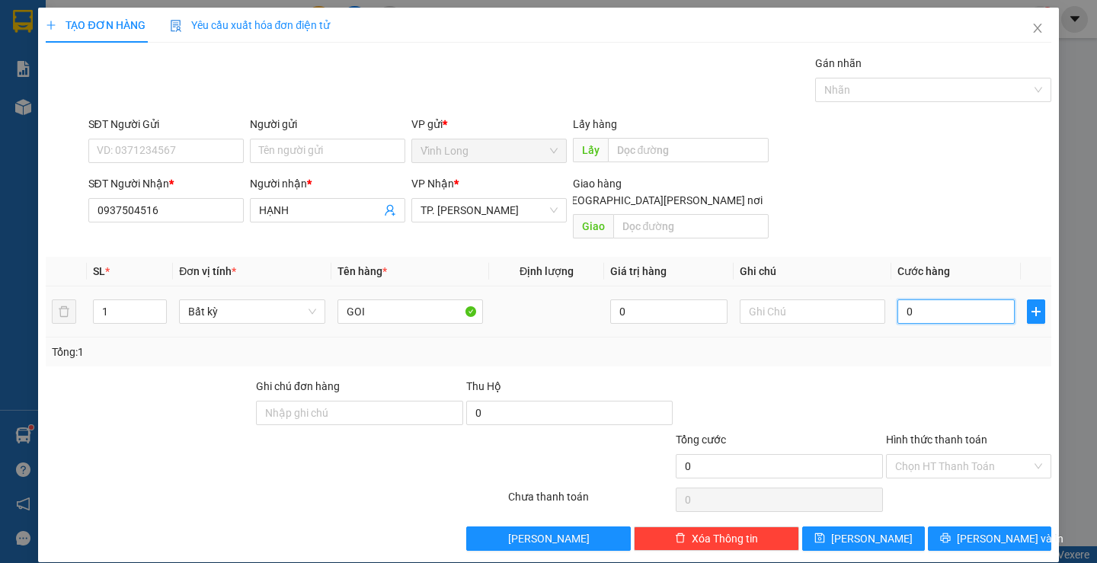
type input "3"
type input "30"
type input "30.000"
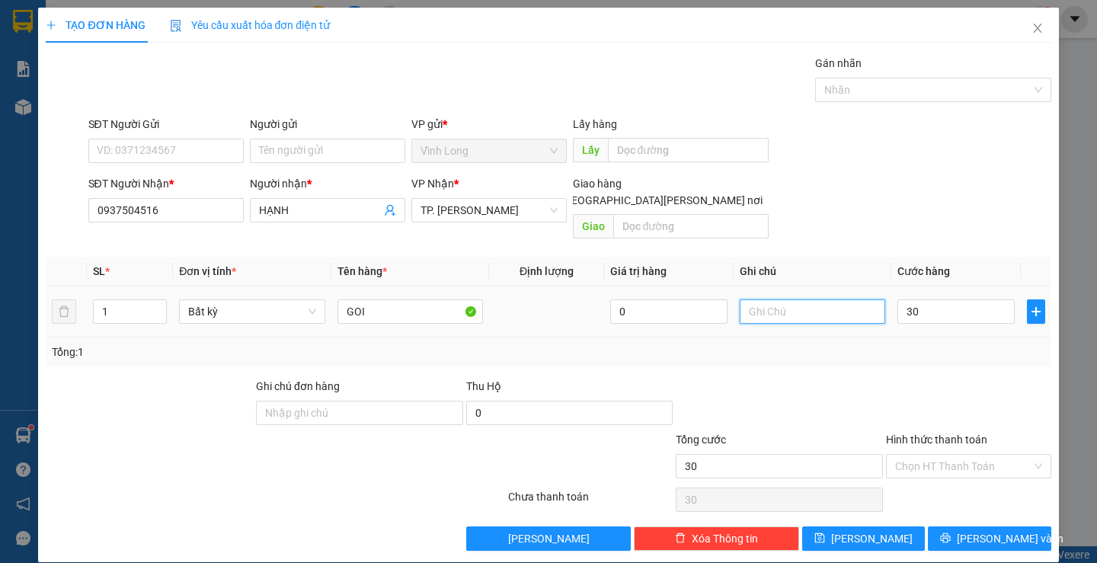
type input "30.000"
click at [789, 299] on input "text" at bounding box center [813, 311] width 146 height 24
type input "B"
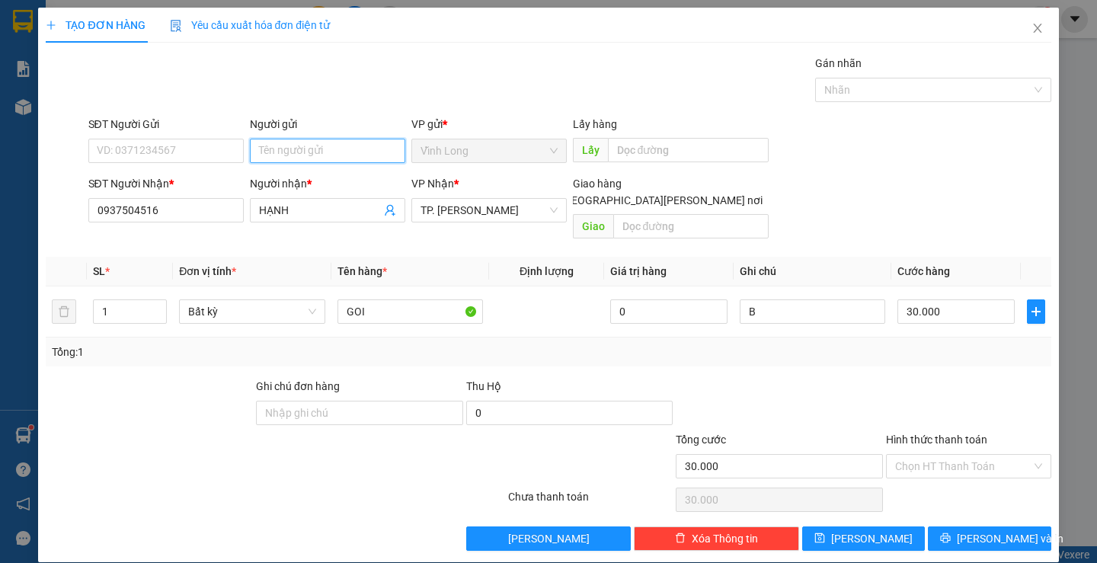
click at [292, 152] on input "Người gửi" at bounding box center [327, 151] width 155 height 24
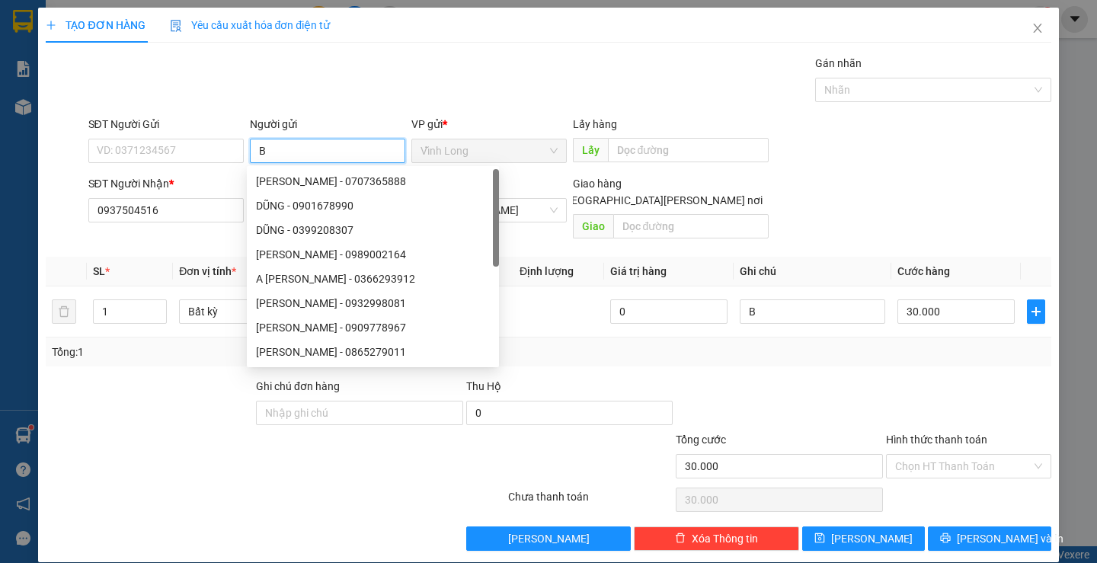
type input "BA"
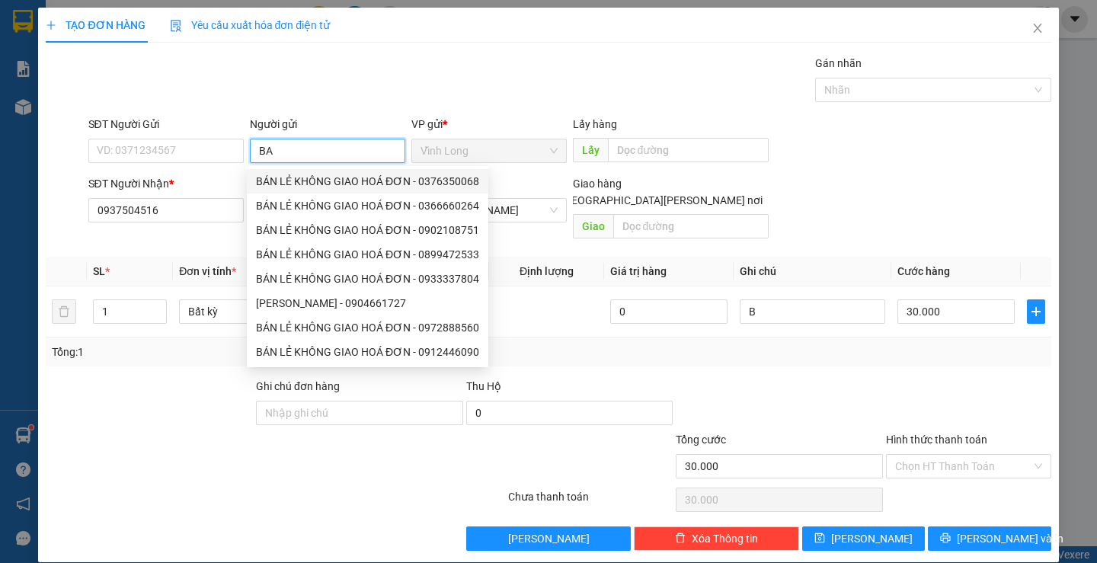
click at [335, 182] on div "BÁN LẺ KHÔNG GIAO HOÁ ĐƠN - 0376350068" at bounding box center [367, 181] width 223 height 17
type input "0376350068"
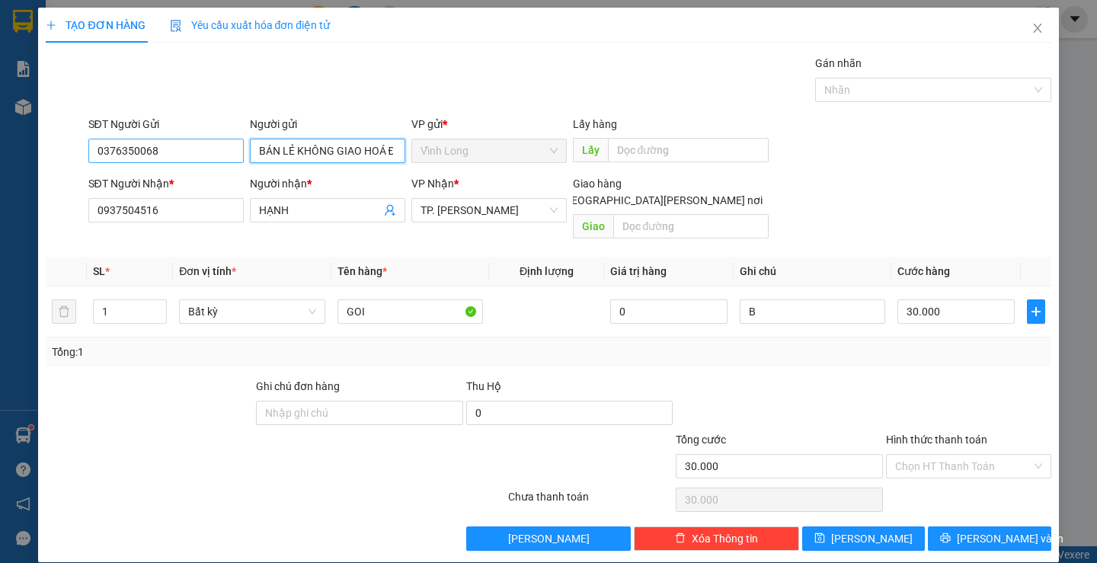
type input "BÁN LẺ KHÔNG GIAO HOÁ ĐƠN"
click at [170, 150] on input "0376350068" at bounding box center [165, 151] width 155 height 24
type input "0"
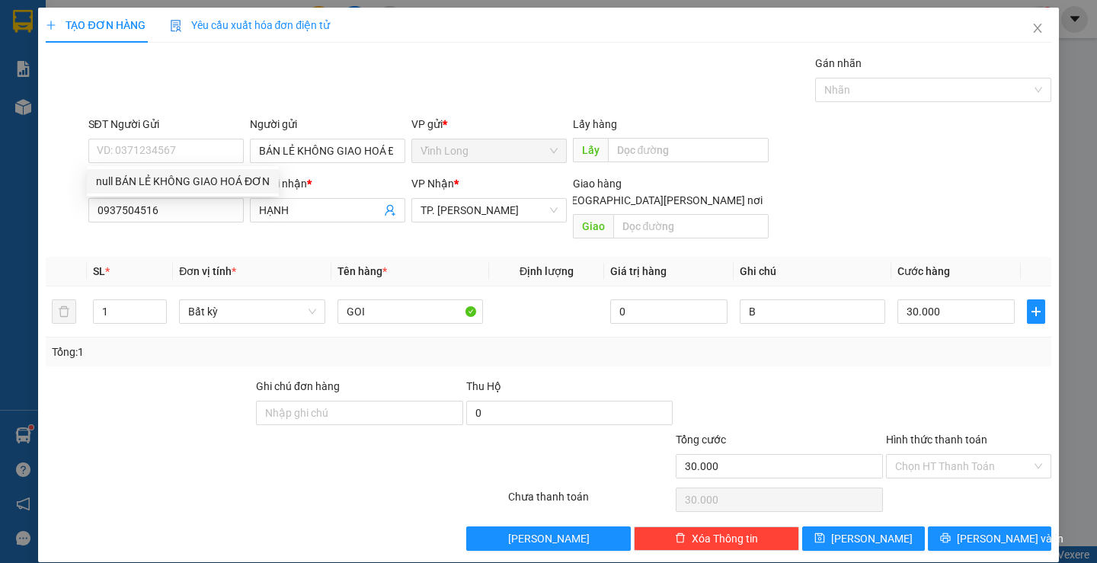
click at [945, 433] on label "Hình thức thanh toán" at bounding box center [936, 439] width 101 height 12
click at [945, 455] on input "Hình thức thanh toán" at bounding box center [963, 466] width 136 height 23
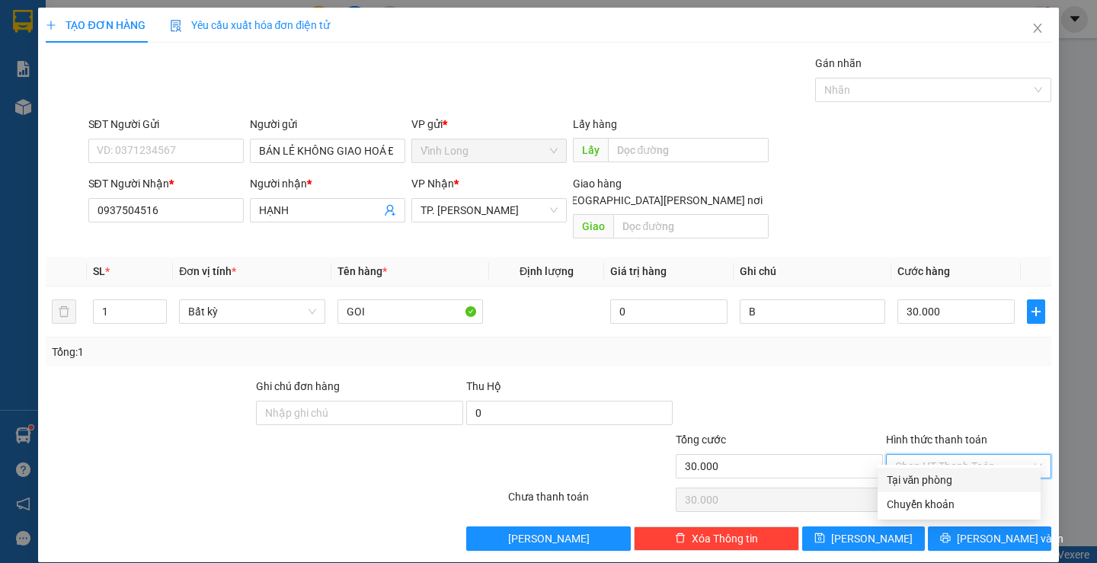
click at [936, 477] on div "Tại văn phòng" at bounding box center [959, 480] width 145 height 17
type input "0"
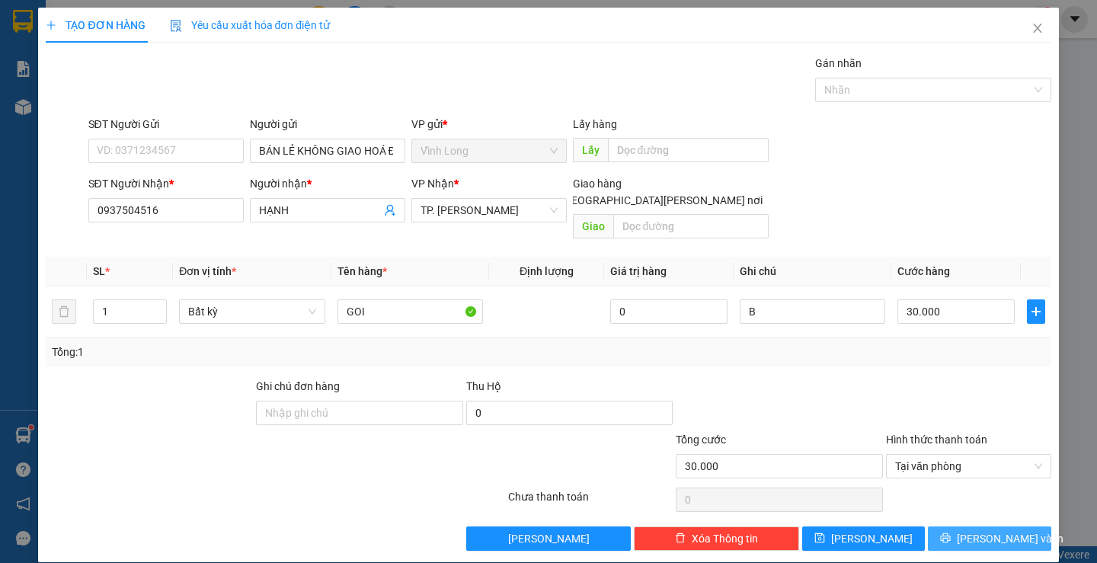
click at [980, 530] on span "[PERSON_NAME] và In" at bounding box center [1010, 538] width 107 height 17
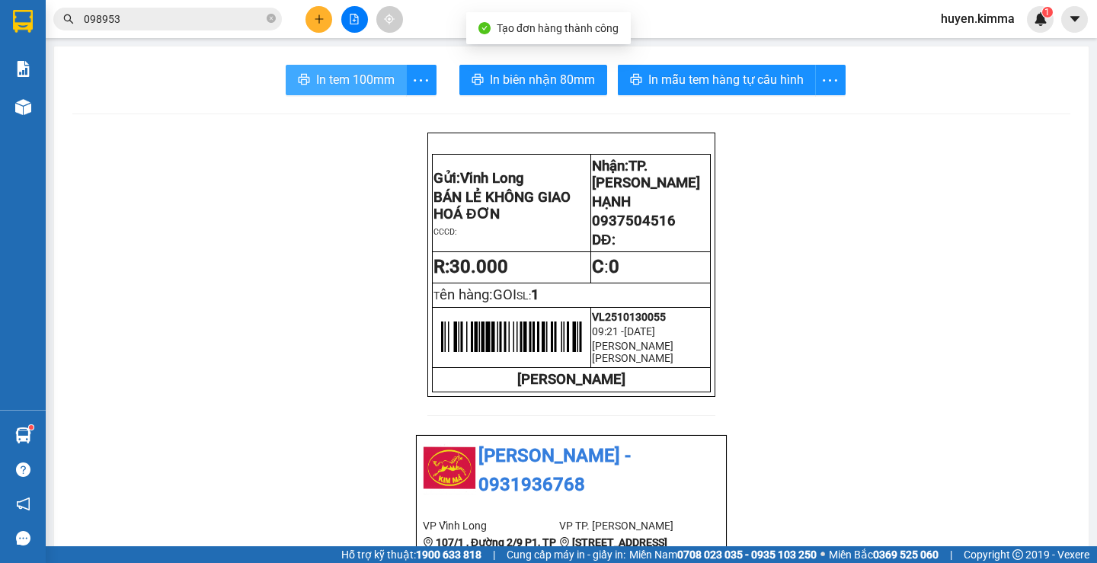
click at [343, 82] on span "In tem 100mm" at bounding box center [355, 79] width 78 height 19
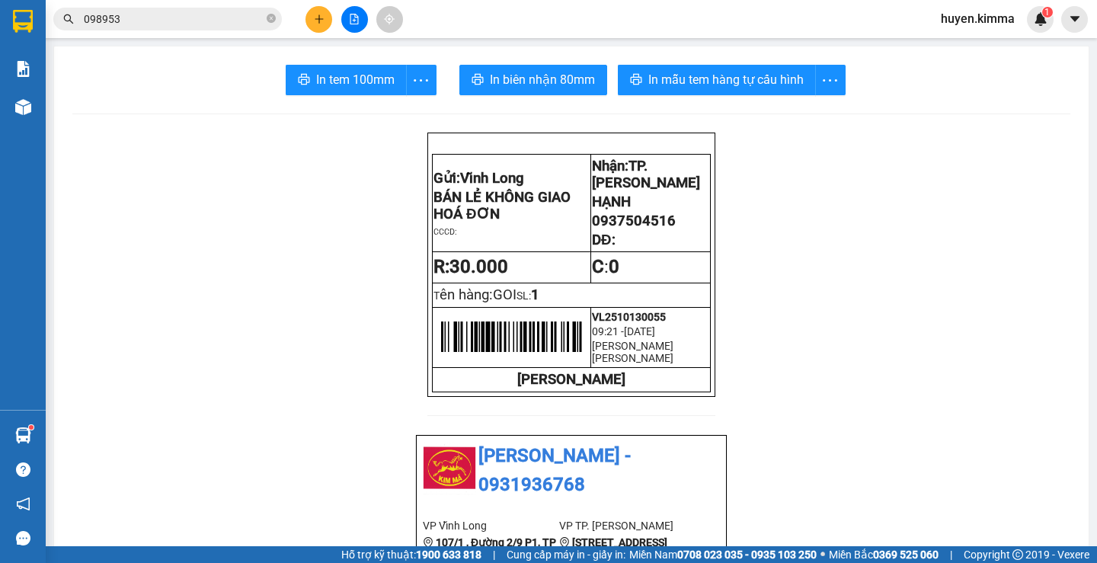
click at [322, 19] on icon "plus" at bounding box center [319, 18] width 8 height 1
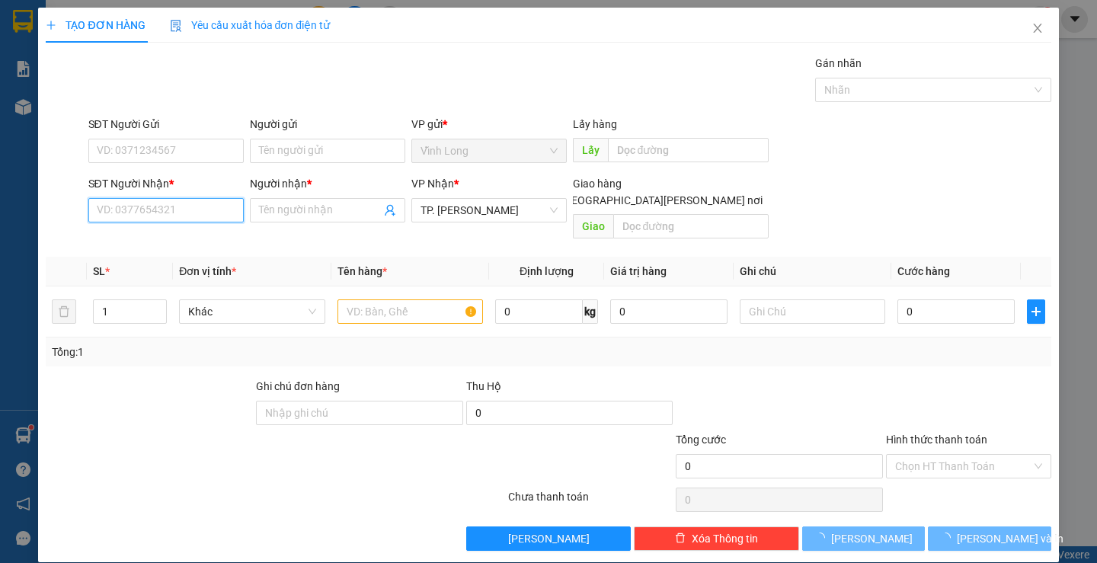
click at [187, 206] on input "SĐT Người Nhận *" at bounding box center [165, 210] width 155 height 24
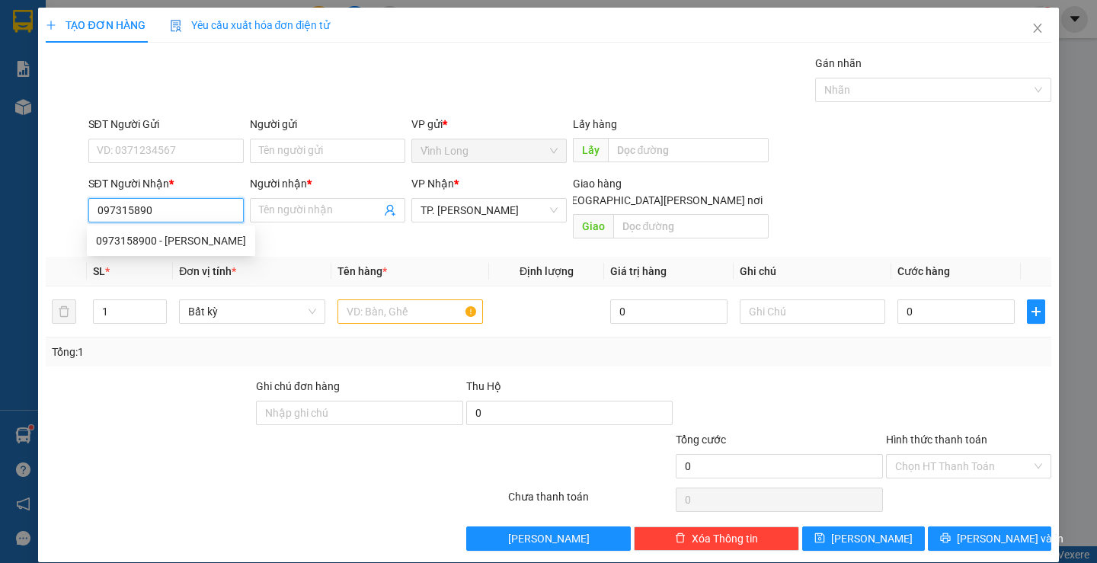
type input "0973158900"
click at [174, 242] on div "0973158900 - [PERSON_NAME]" at bounding box center [171, 240] width 150 height 17
type input "THƯƠNG"
type input "0973158900"
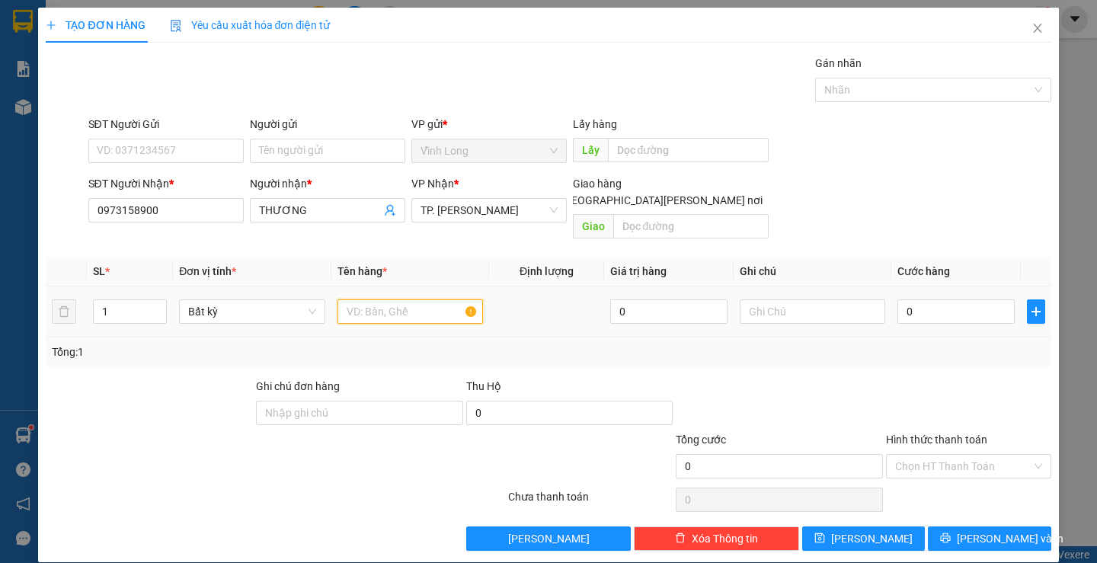
click at [361, 299] on input "text" at bounding box center [411, 311] width 146 height 24
type input "THÙNG"
click at [851, 299] on input "text" at bounding box center [813, 311] width 146 height 24
type input "H"
click at [990, 299] on input "0" at bounding box center [955, 311] width 117 height 24
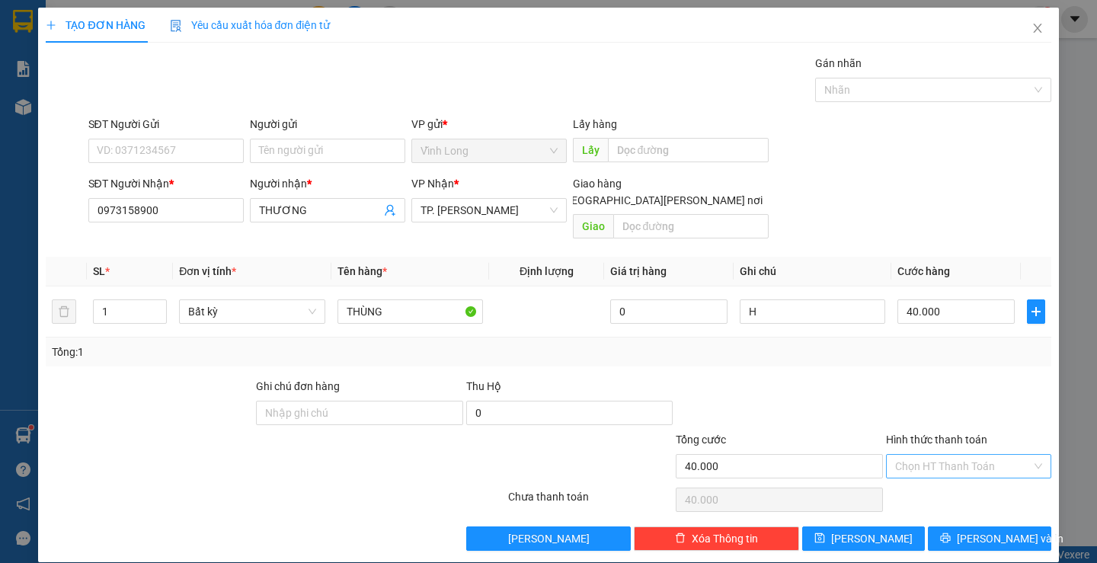
click at [966, 455] on input "Hình thức thanh toán" at bounding box center [963, 466] width 136 height 23
click at [961, 475] on div "Tại văn phòng" at bounding box center [959, 480] width 145 height 17
click at [985, 530] on span "[PERSON_NAME] và In" at bounding box center [1010, 538] width 107 height 17
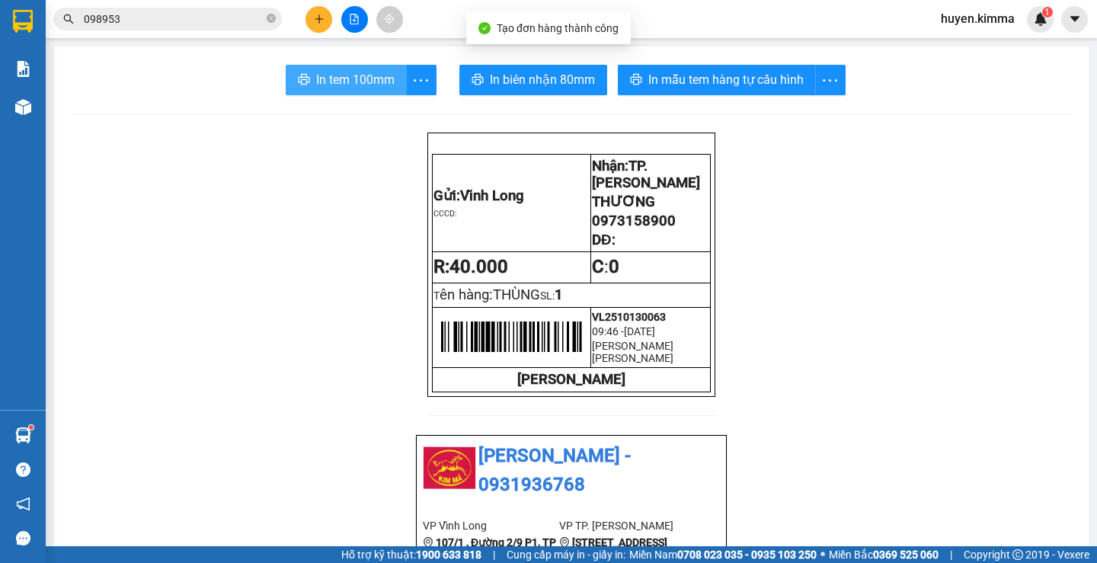
click at [351, 78] on span "In tem 100mm" at bounding box center [355, 79] width 78 height 19
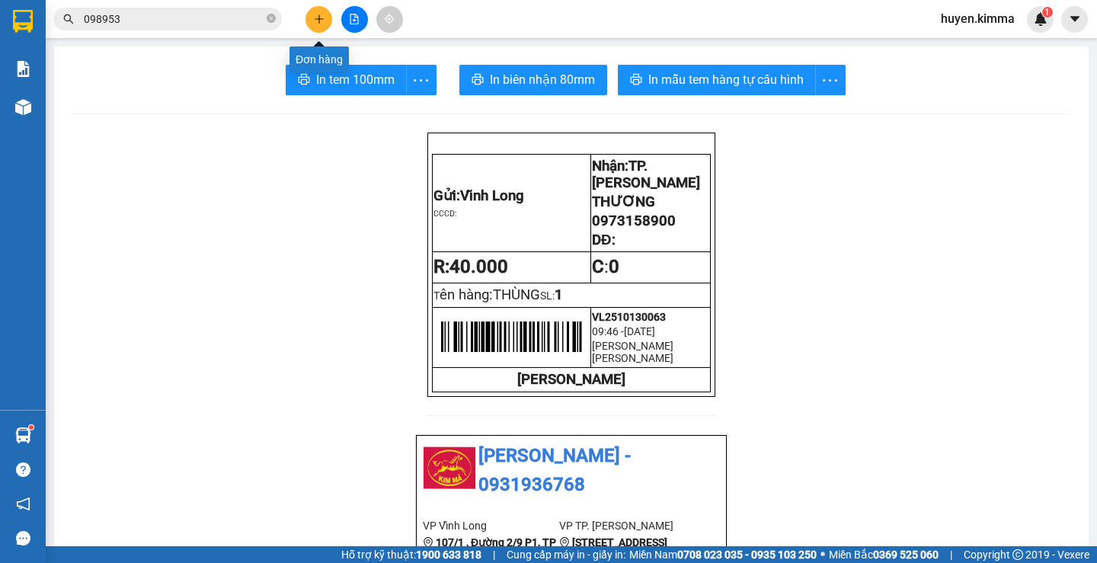
click at [321, 27] on button at bounding box center [319, 19] width 27 height 27
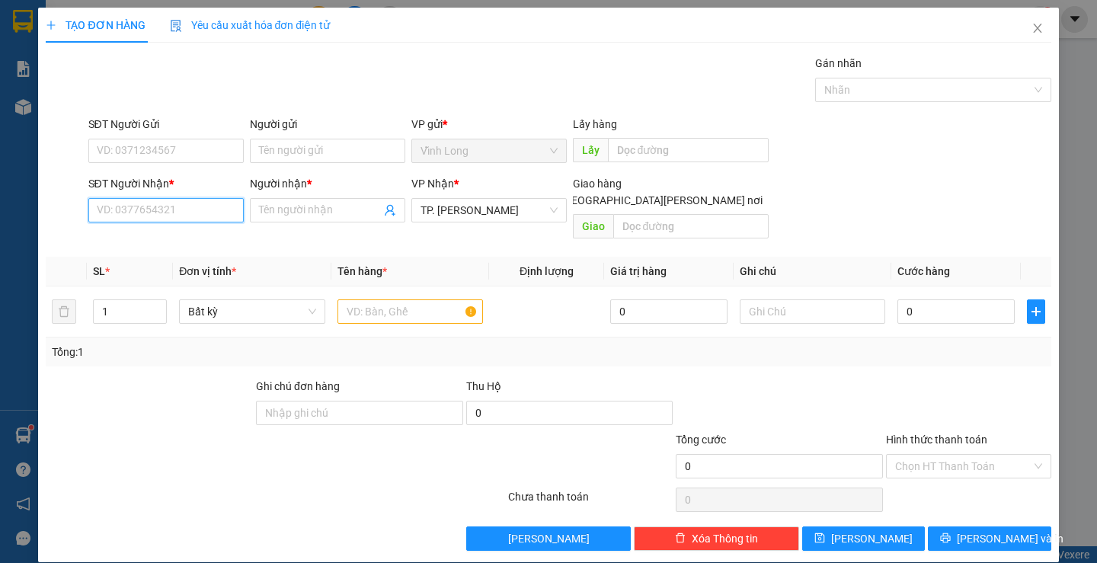
drag, startPoint x: 215, startPoint y: 214, endPoint x: 210, endPoint y: 194, distance: 20.5
click at [215, 210] on input "SĐT Người Nhận *" at bounding box center [165, 210] width 155 height 24
type input "0909956103"
click at [173, 235] on div "0909956103 - [PERSON_NAME]" at bounding box center [171, 240] width 150 height 17
type input "[PERSON_NAME]"
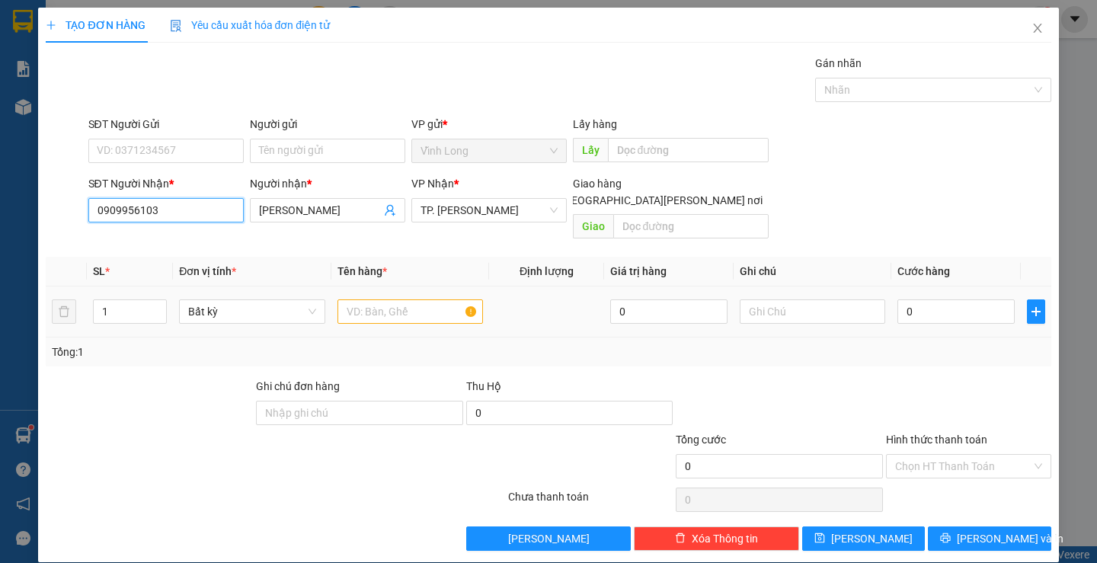
type input "0909956103"
click at [411, 302] on input "text" at bounding box center [411, 311] width 146 height 24
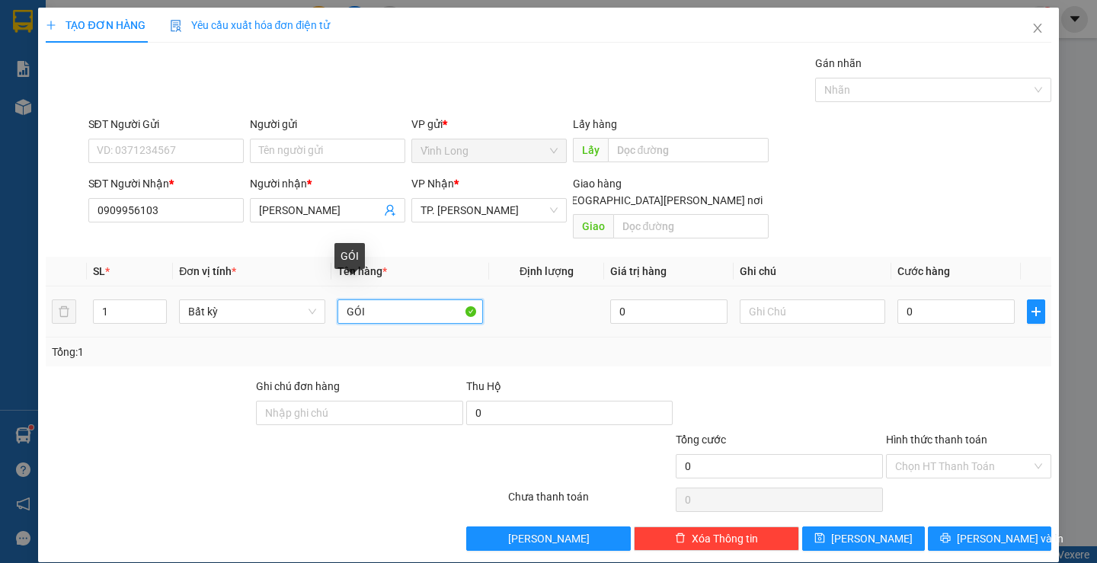
click at [421, 301] on input "GÓI" at bounding box center [411, 311] width 146 height 24
type input "GÓI ĐỒ ĂN"
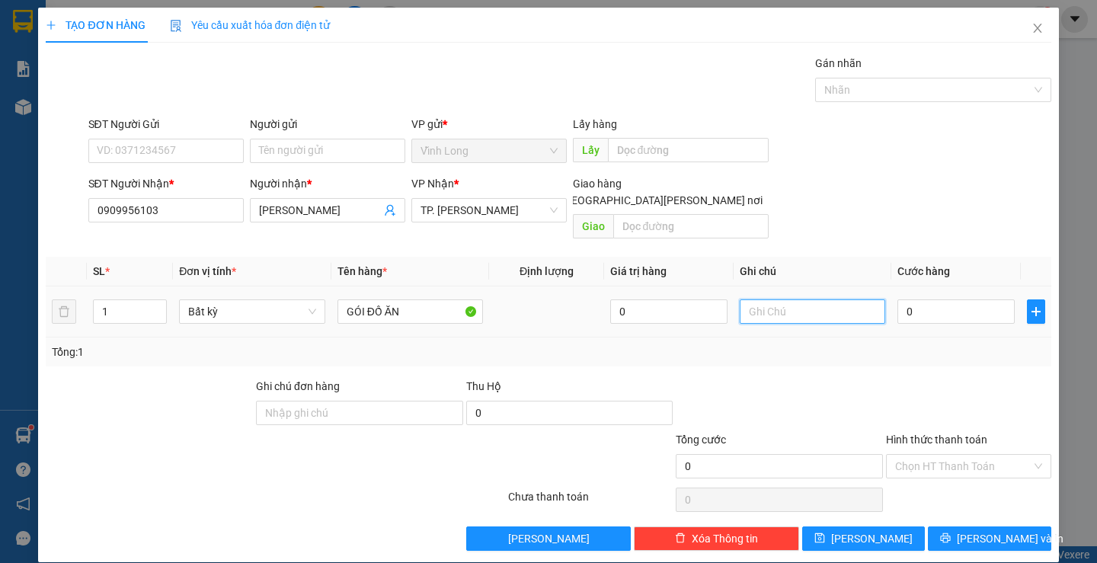
click at [776, 299] on input "text" at bounding box center [813, 311] width 146 height 24
type input "H"
click at [961, 299] on input "0" at bounding box center [955, 311] width 117 height 24
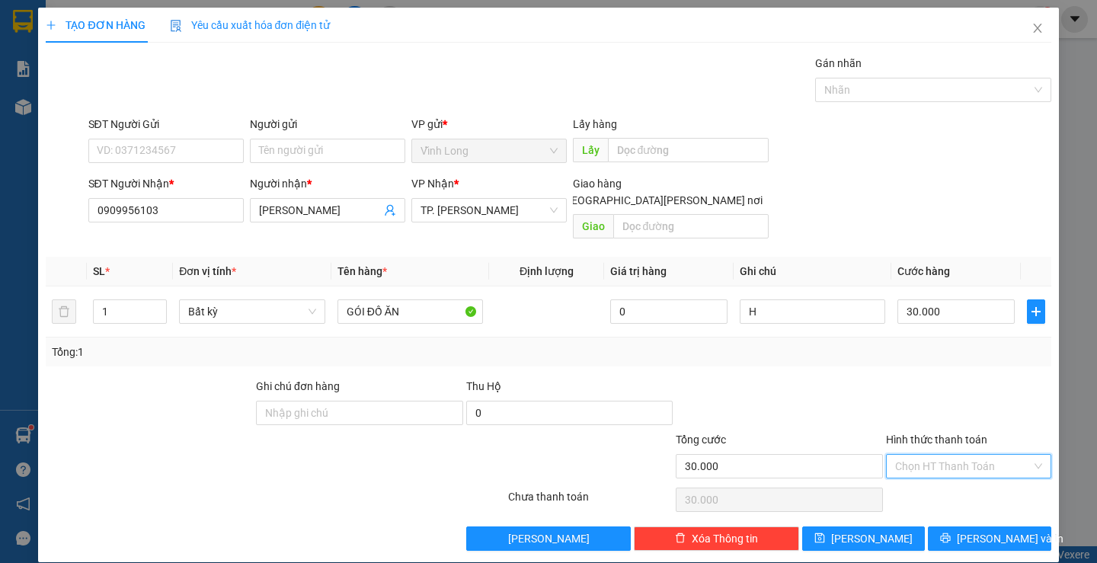
click at [944, 455] on input "Hình thức thanh toán" at bounding box center [963, 466] width 136 height 23
click at [940, 474] on div "Tại văn phòng" at bounding box center [959, 480] width 145 height 17
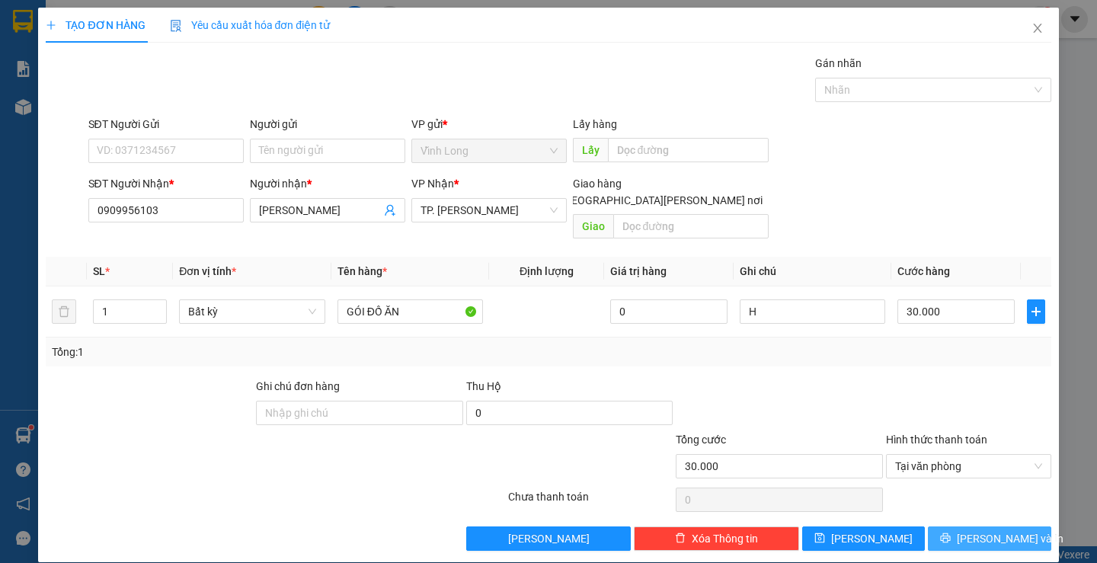
click at [977, 530] on span "[PERSON_NAME] và In" at bounding box center [1010, 538] width 107 height 17
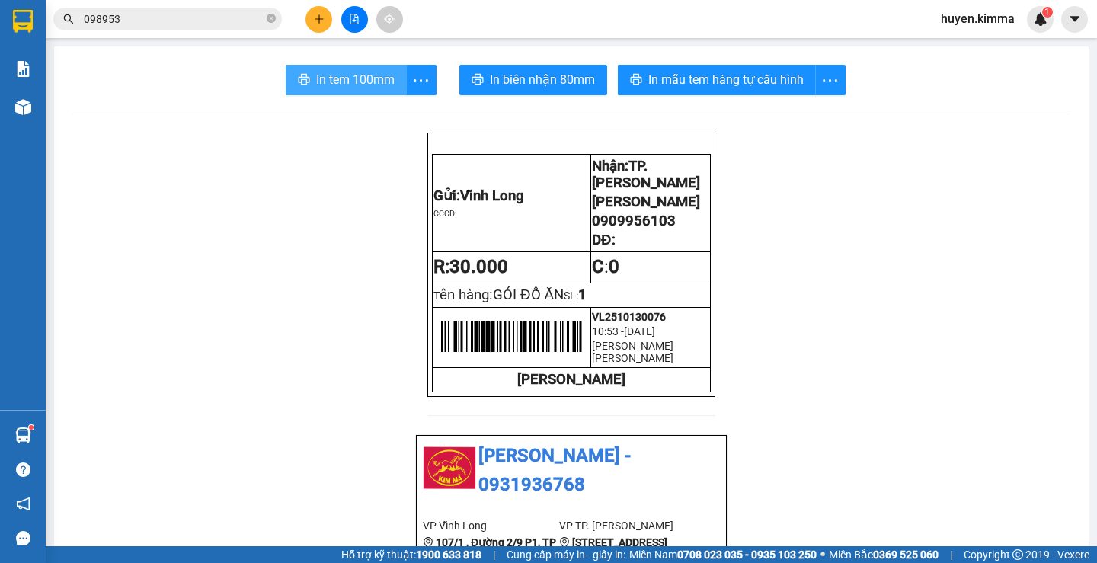
click at [339, 72] on span "In tem 100mm" at bounding box center [355, 79] width 78 height 19
click at [320, 23] on icon "plus" at bounding box center [319, 19] width 11 height 11
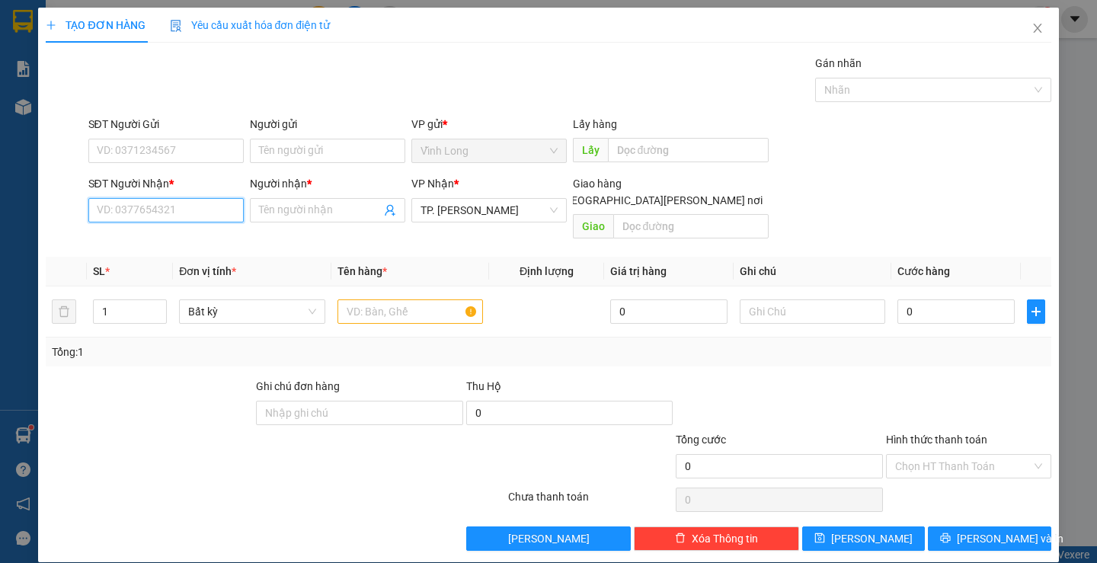
click at [162, 206] on input "SĐT Người Nhận *" at bounding box center [165, 210] width 155 height 24
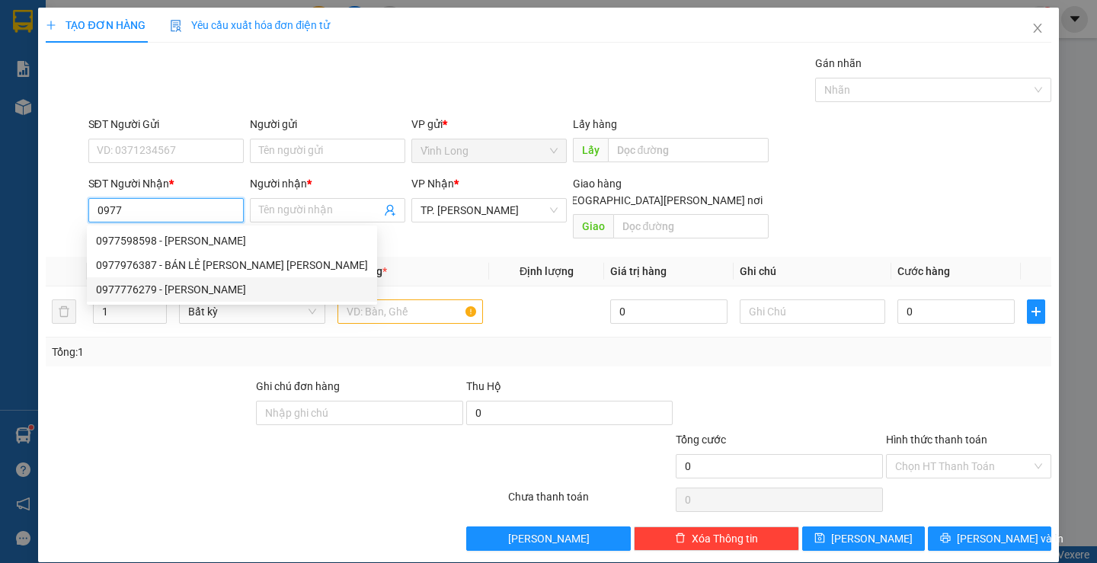
click at [194, 289] on div "0977776279 - [PERSON_NAME]" at bounding box center [232, 289] width 272 height 17
type input "0977776279"
type input "[PERSON_NAME]"
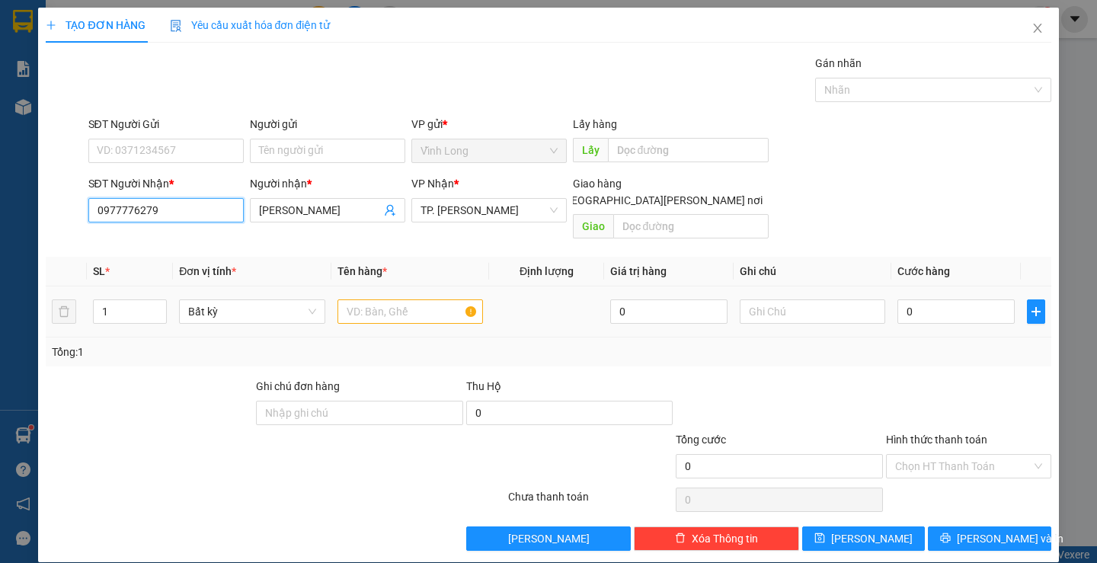
type input "0977776279"
click at [430, 299] on input "text" at bounding box center [411, 311] width 146 height 24
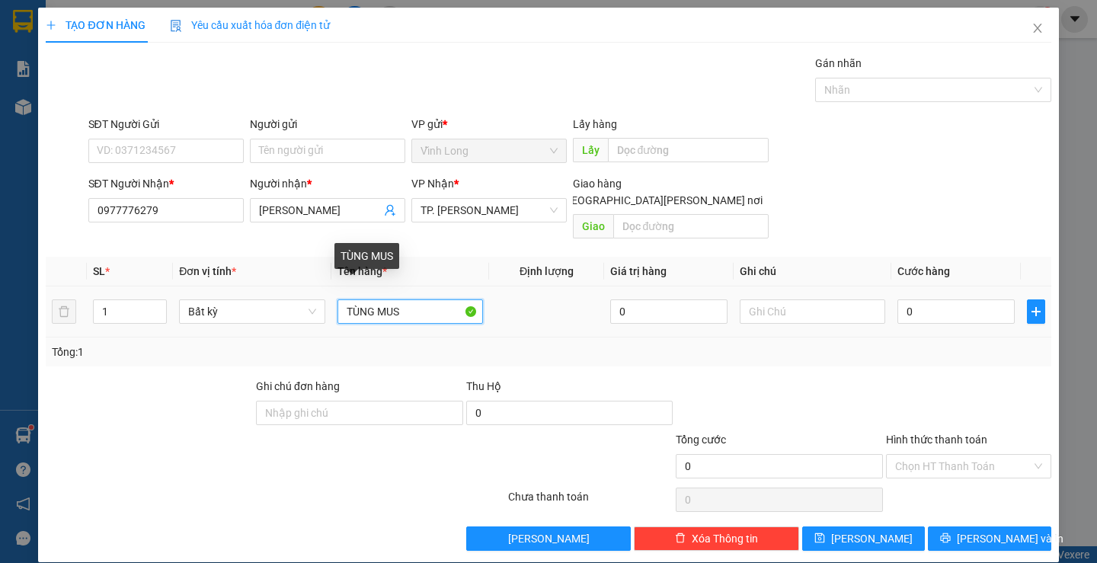
click at [349, 299] on input "TÙNG MUS" at bounding box center [411, 311] width 146 height 24
type input "THÙNG MUS"
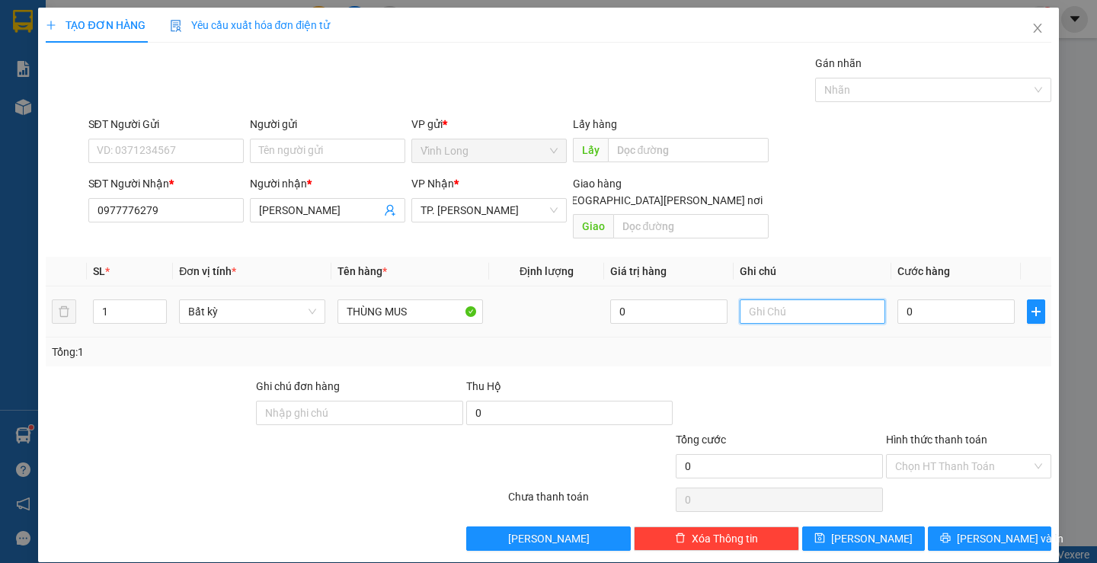
click at [810, 299] on input "text" at bounding box center [813, 311] width 146 height 24
type input "H"
click at [968, 299] on input "0" at bounding box center [955, 311] width 117 height 24
type input "3"
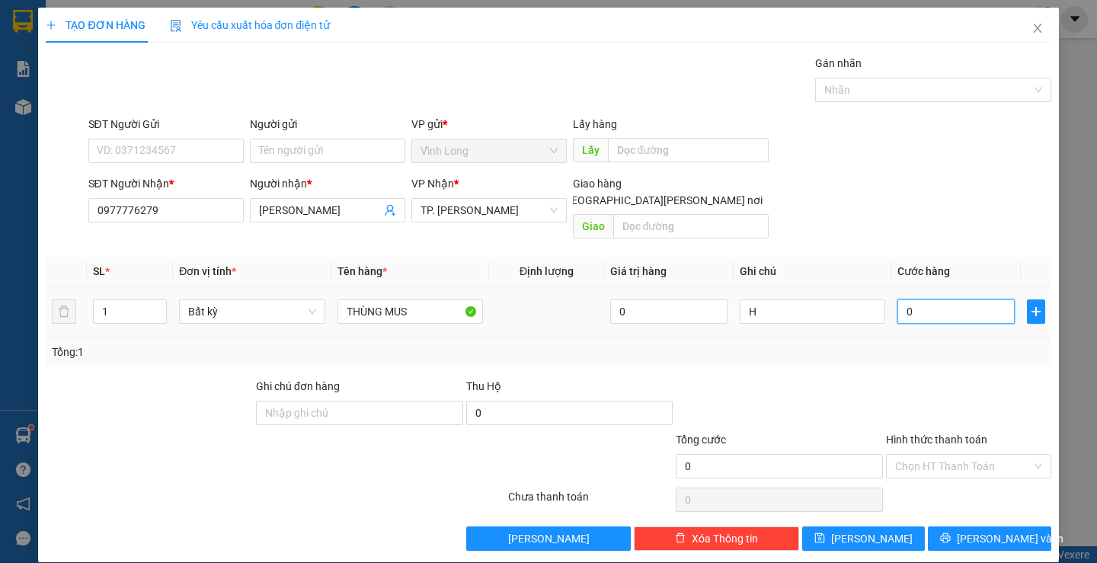
type input "3"
type input "30"
type input "30.000"
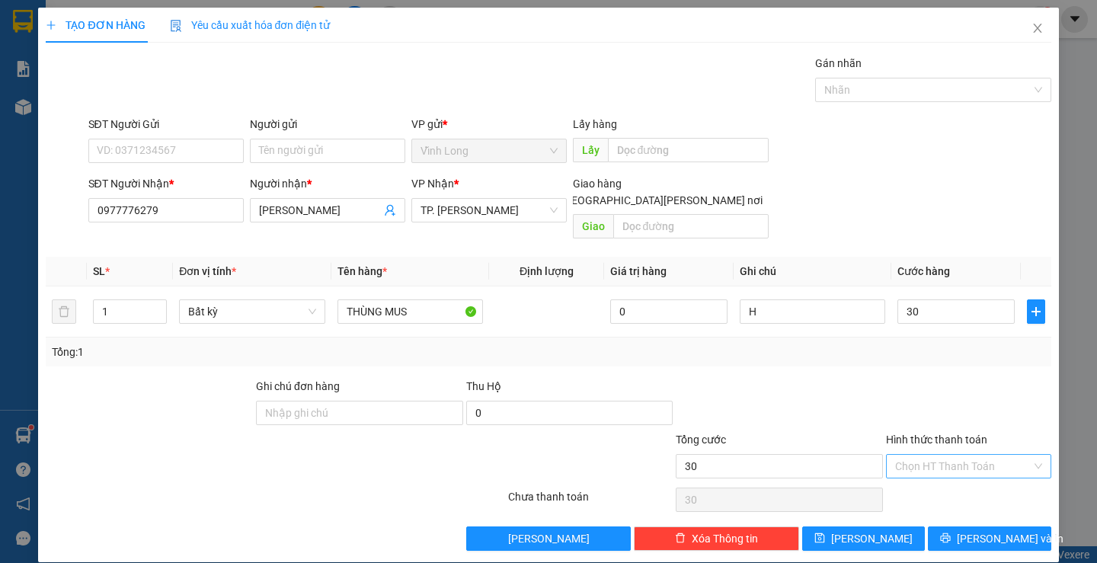
type input "30.000"
click at [939, 455] on input "Hình thức thanh toán" at bounding box center [963, 466] width 136 height 23
click at [926, 478] on div "Tại văn phòng" at bounding box center [959, 480] width 145 height 17
type input "0"
click at [951, 533] on icon "printer" at bounding box center [945, 538] width 11 height 11
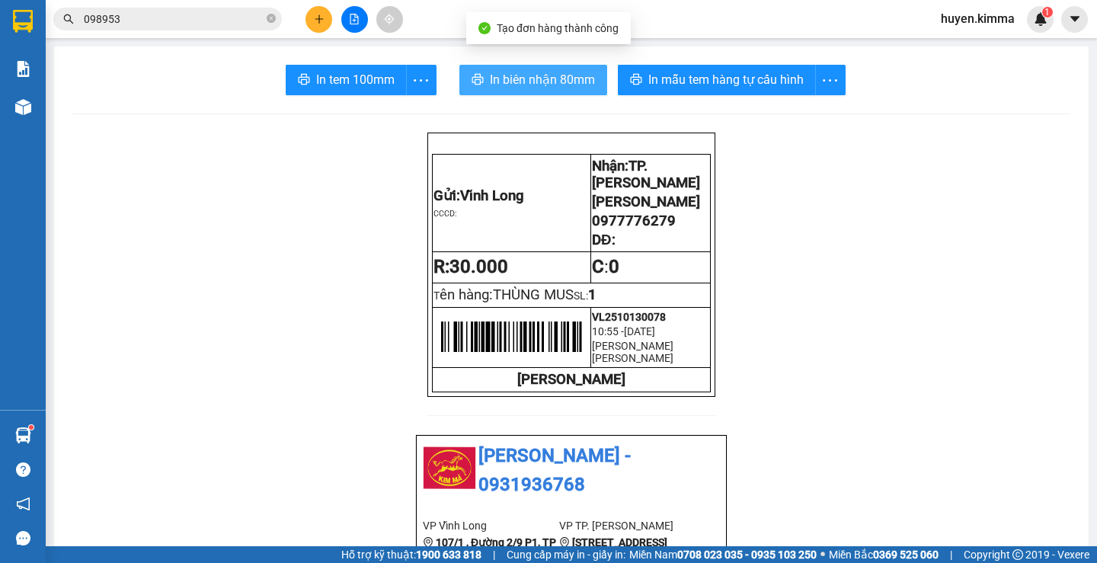
click at [532, 86] on span "In biên nhận 80mm" at bounding box center [542, 79] width 105 height 19
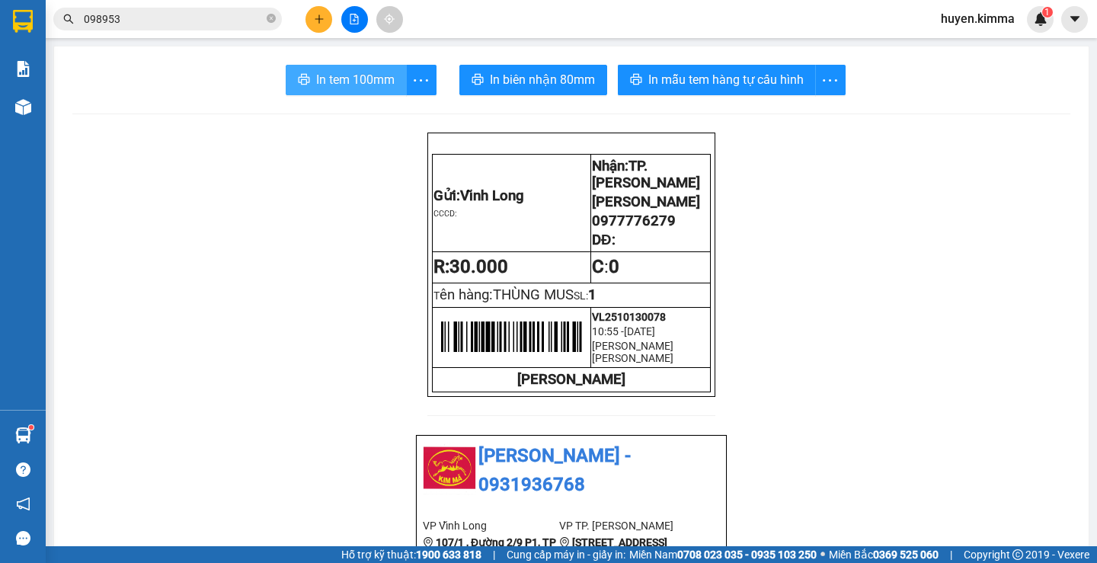
click at [341, 75] on span "In tem 100mm" at bounding box center [355, 79] width 78 height 19
click at [318, 13] on button at bounding box center [319, 19] width 27 height 27
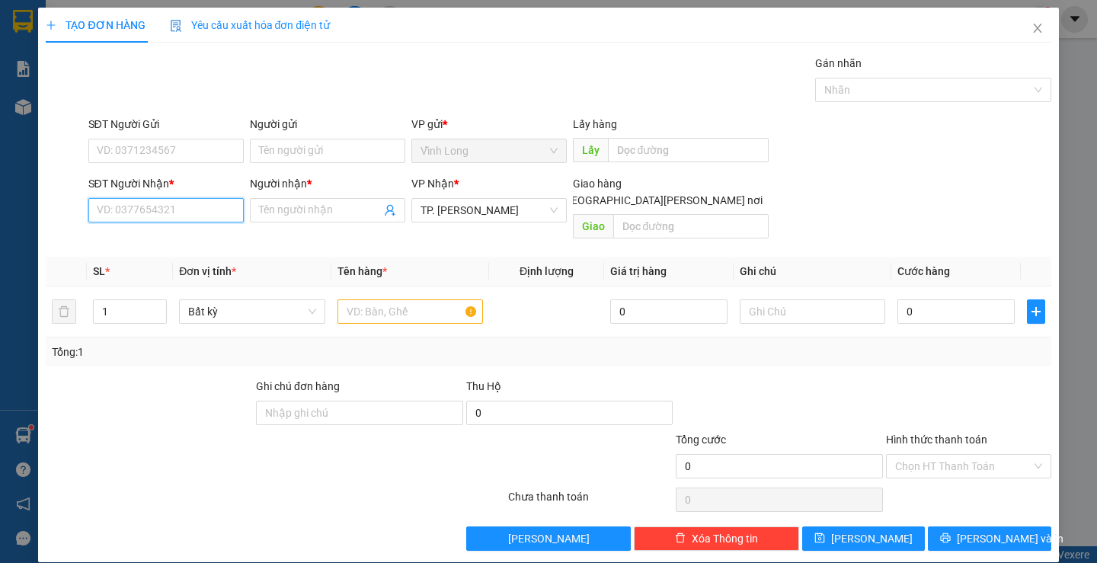
click at [211, 217] on input "SĐT Người Nhận *" at bounding box center [165, 210] width 155 height 24
type input "0907924519"
click at [198, 240] on div "0907924519 - [PERSON_NAME]" at bounding box center [171, 240] width 150 height 17
type input "[PERSON_NAME]"
type input "0907924519"
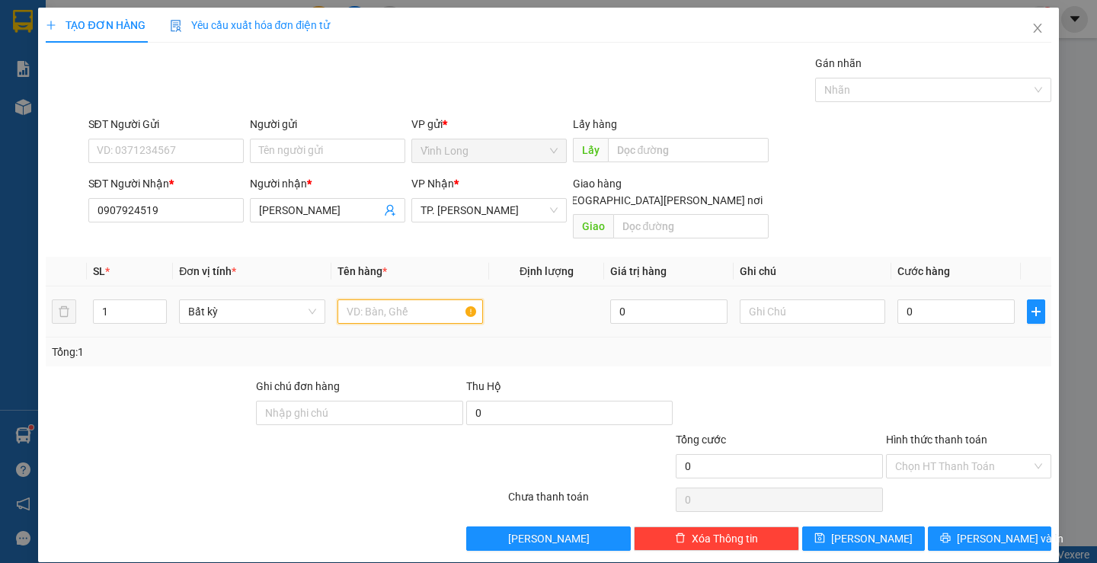
click at [376, 299] on input "text" at bounding box center [411, 311] width 146 height 24
type input "THÙNG"
click at [804, 299] on input "text" at bounding box center [813, 311] width 146 height 24
type input "H"
click at [916, 299] on input "0" at bounding box center [955, 311] width 117 height 24
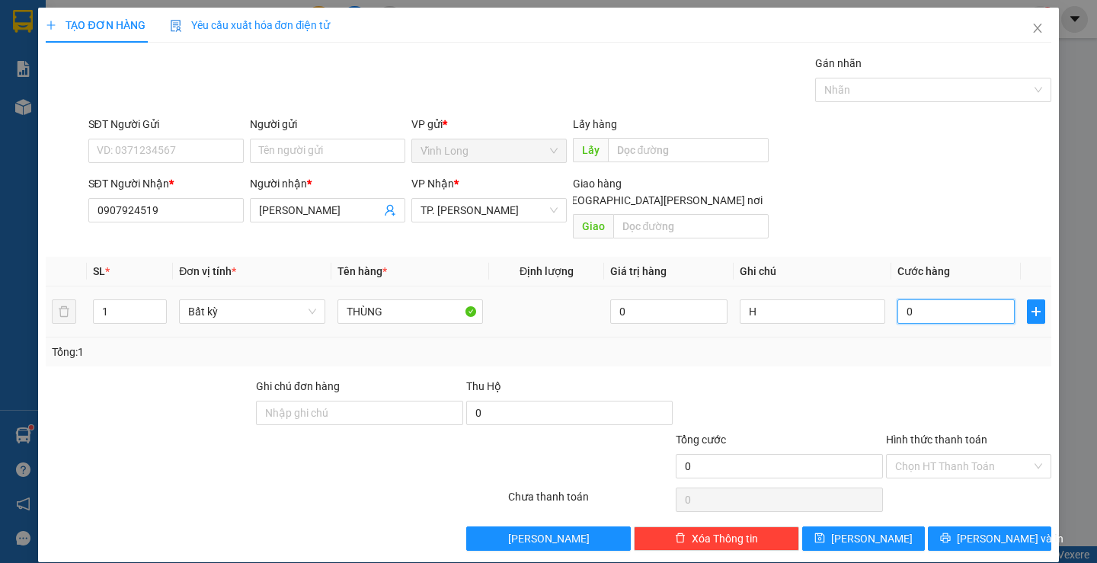
type input "3"
type input "30"
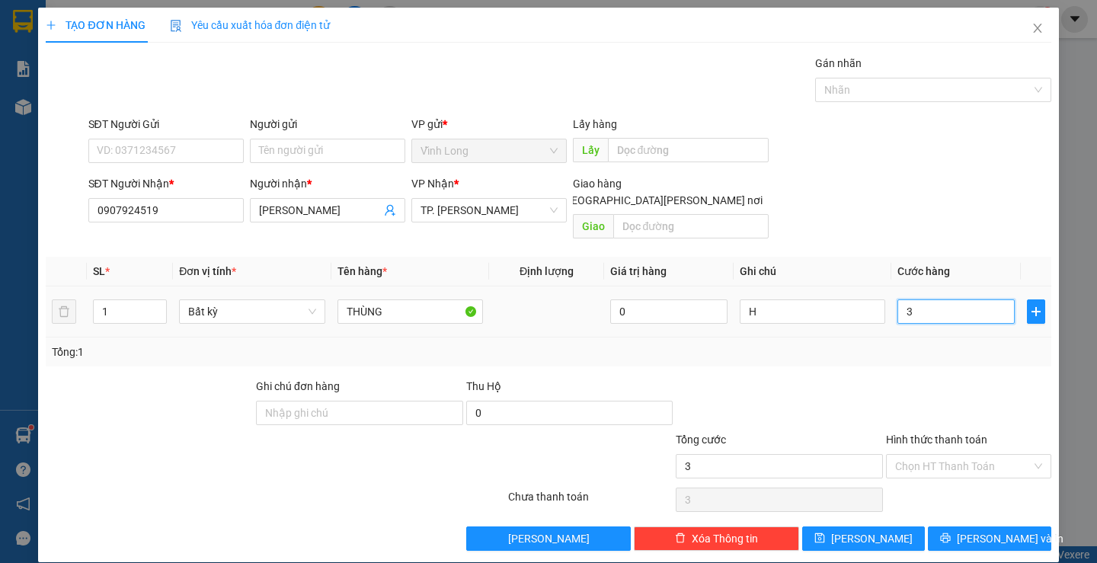
type input "30"
type input "30.000"
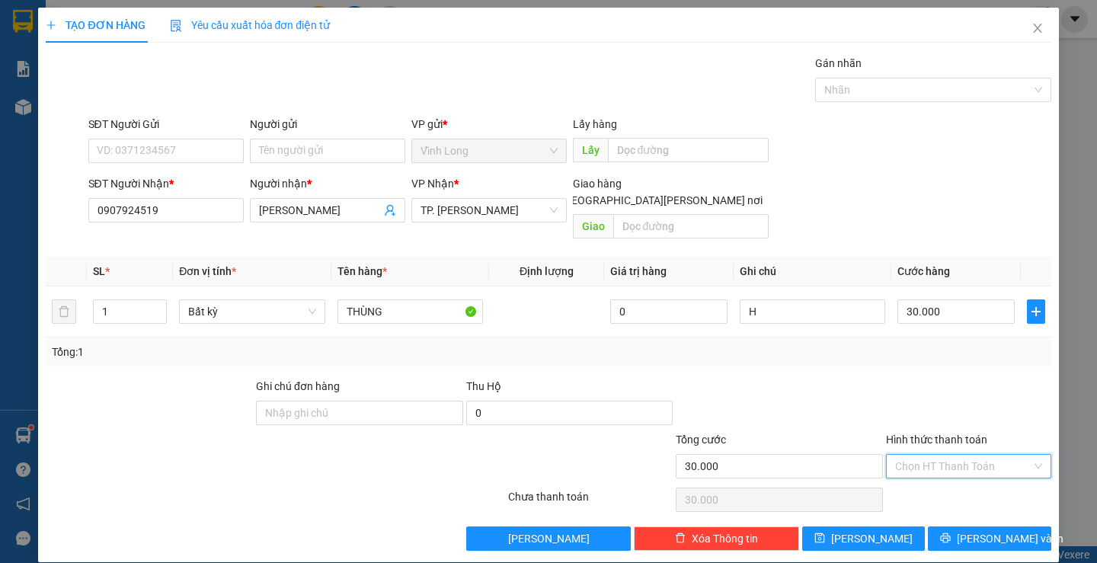
click at [926, 455] on input "Hình thức thanh toán" at bounding box center [963, 466] width 136 height 23
click at [947, 478] on div "Tại văn phòng" at bounding box center [959, 480] width 145 height 17
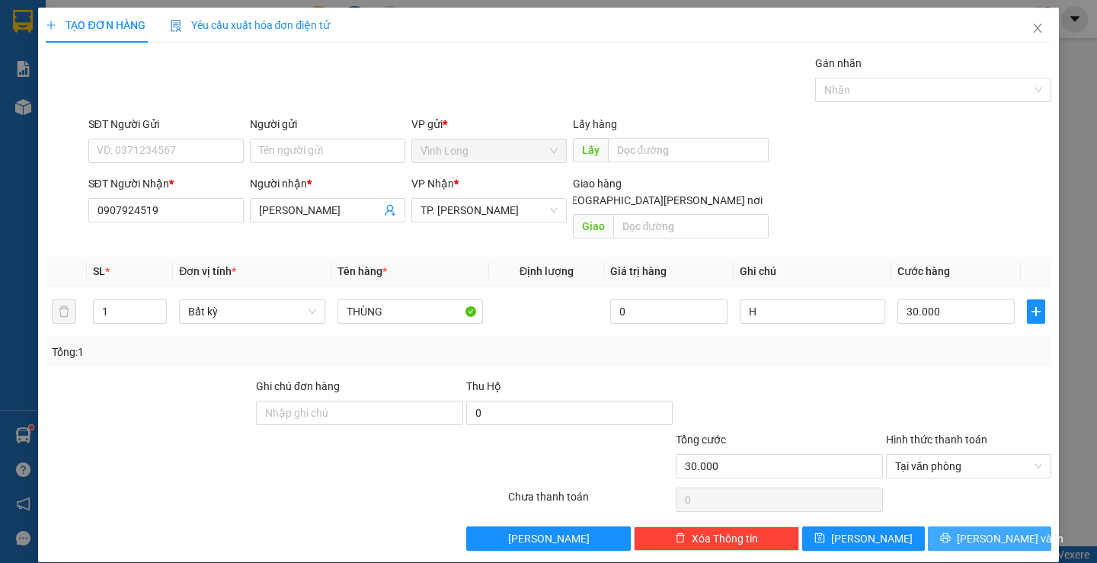
click at [966, 530] on span "[PERSON_NAME] và In" at bounding box center [1010, 538] width 107 height 17
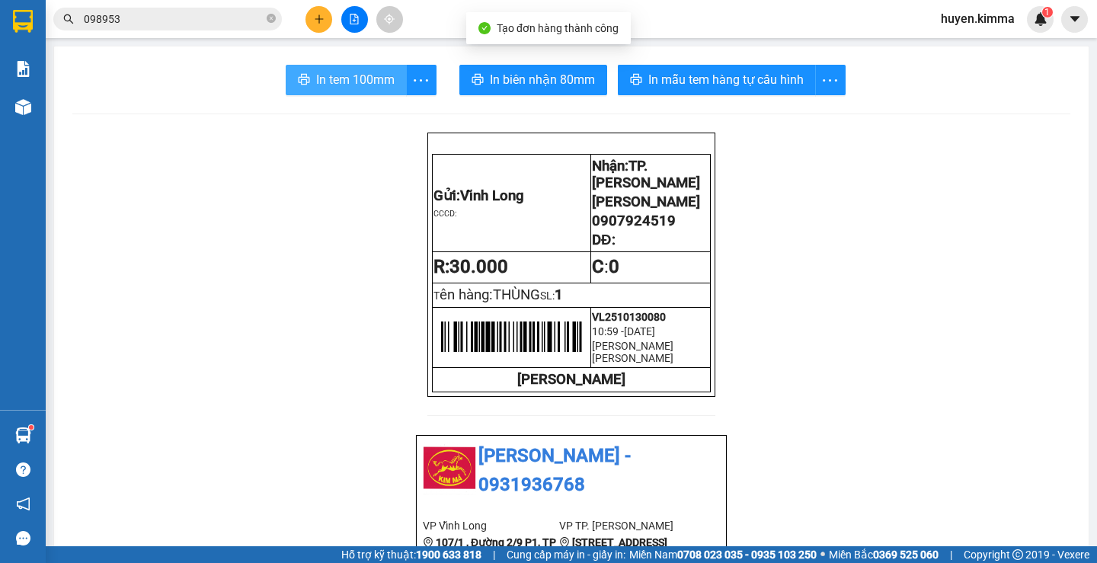
click at [343, 86] on span "In tem 100mm" at bounding box center [355, 79] width 78 height 19
